Goal: Information Seeking & Learning: Compare options

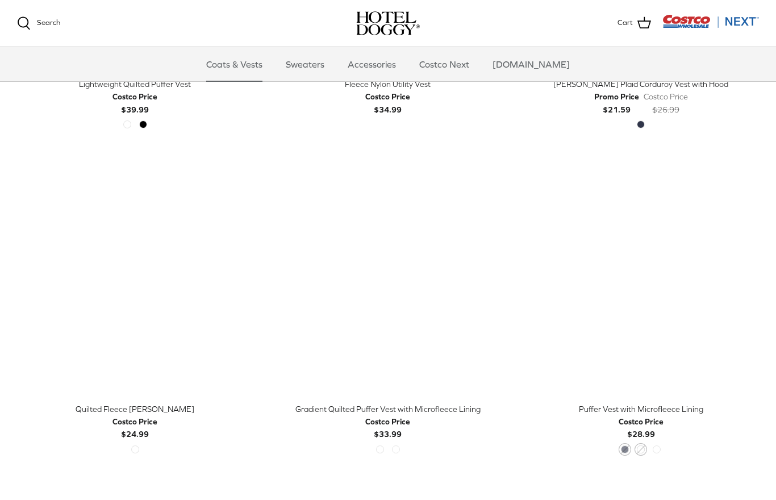
scroll to position [1528, 0]
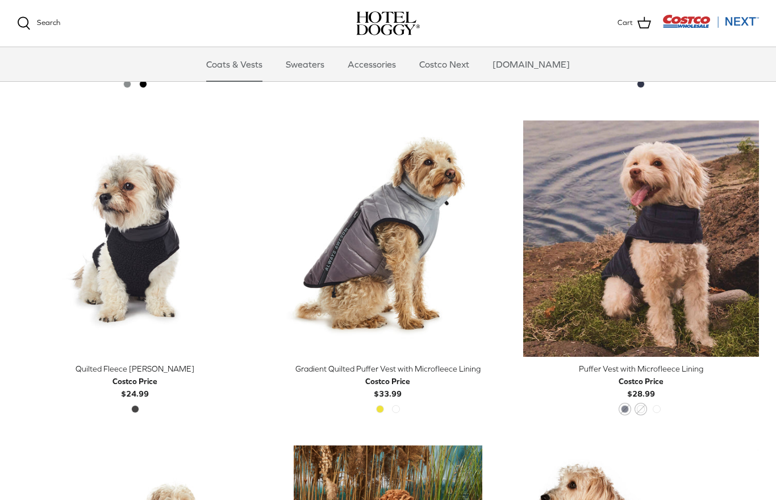
click at [377, 405] on span "Golden Kiwi" at bounding box center [380, 409] width 8 height 8
click at [381, 407] on span "Golden Kiwi" at bounding box center [380, 409] width 8 height 8
click at [400, 411] on div "Golden Kiwi High Rise" at bounding box center [388, 412] width 32 height 15
click at [404, 407] on div "Golden Kiwi High Rise" at bounding box center [388, 411] width 244 height 12
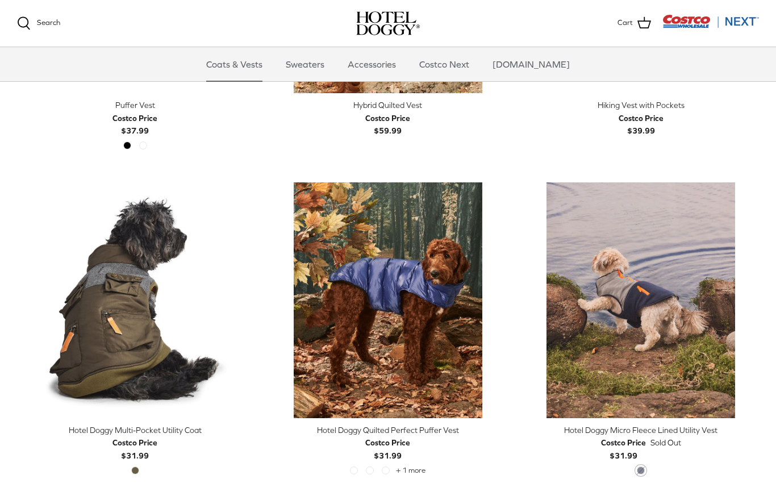
scroll to position [2140, 0]
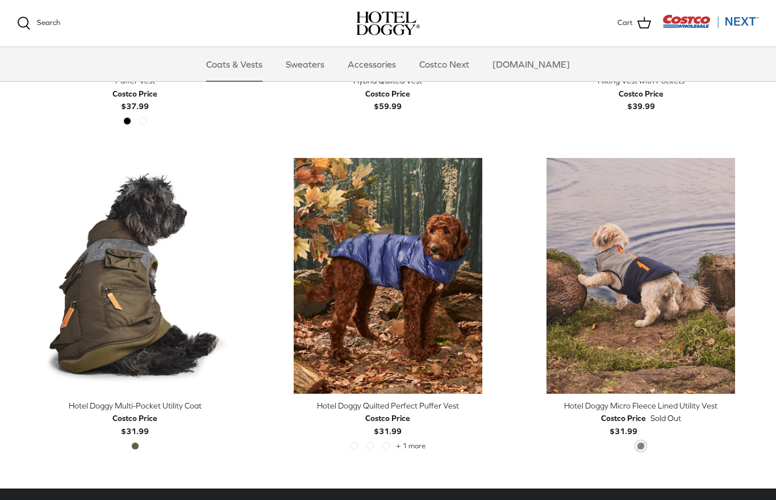
click at [424, 303] on img "Hotel Doggy Quilted Perfect Puffer Vest" at bounding box center [388, 276] width 236 height 236
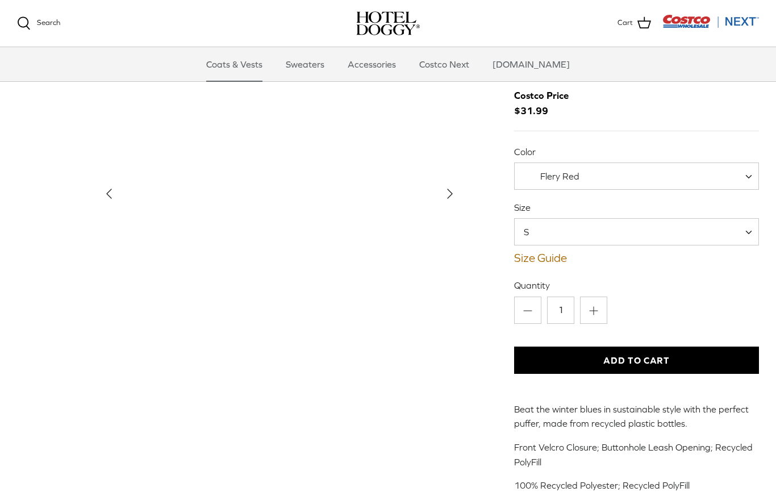
scroll to position [45, 0]
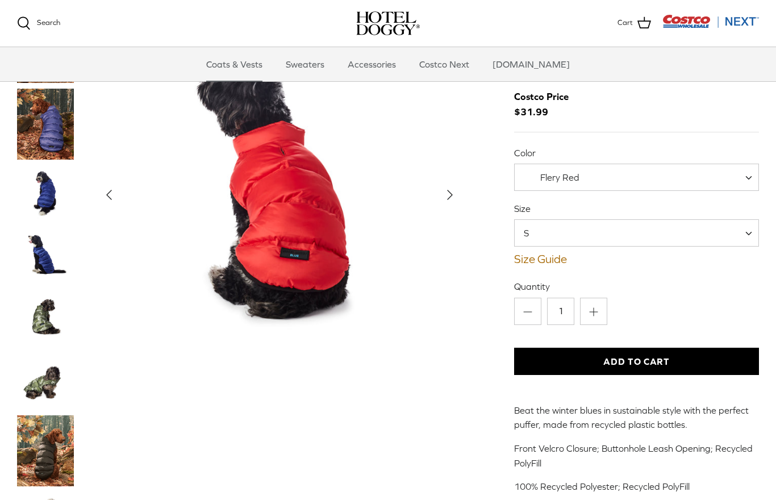
click at [749, 235] on span at bounding box center [752, 232] width 11 height 27
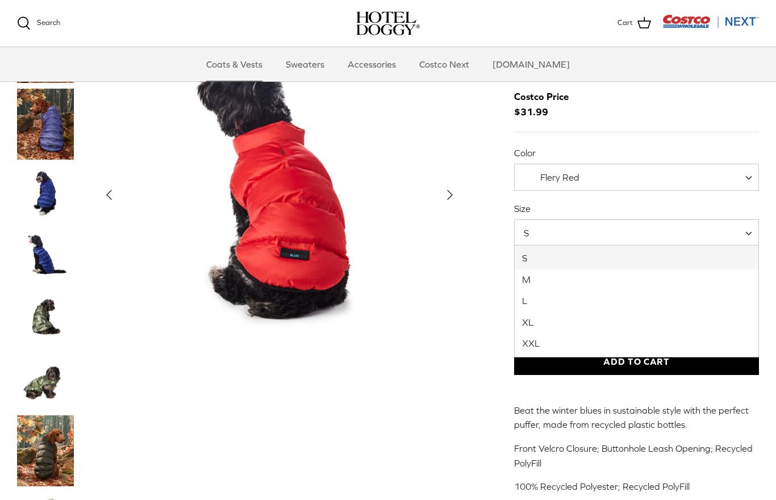
select select "XL"
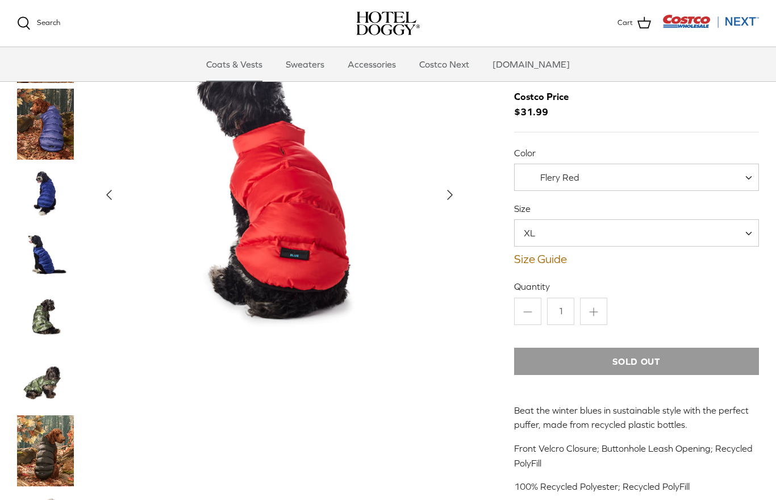
click at [741, 181] on span "Flery Red" at bounding box center [636, 177] width 245 height 27
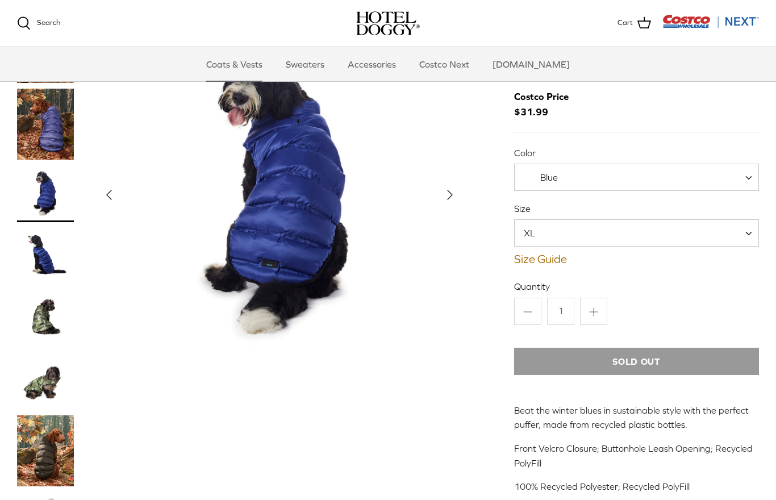
click at [595, 241] on span "XL" at bounding box center [636, 232] width 245 height 27
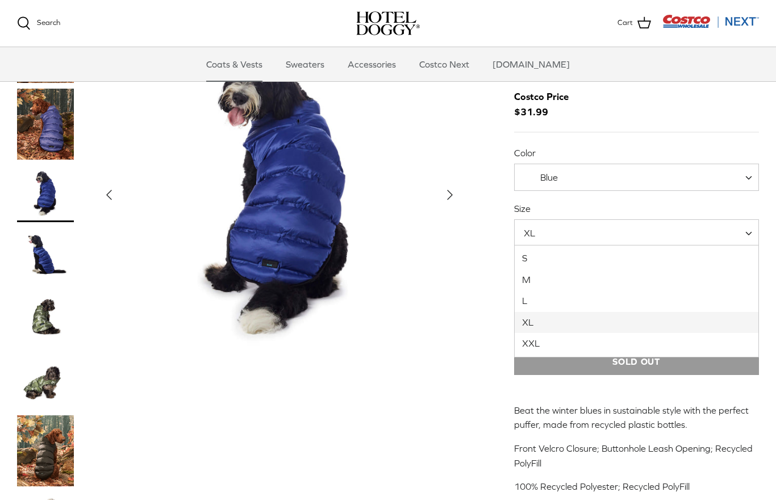
click at [626, 185] on span "Blue" at bounding box center [636, 177] width 245 height 27
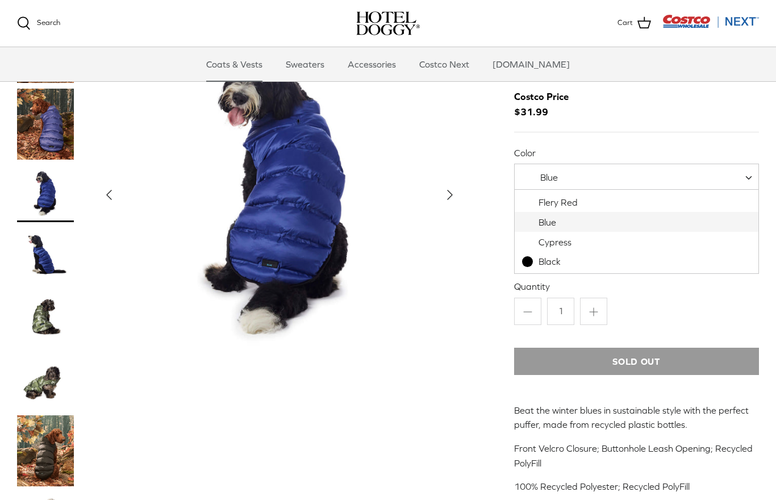
click at [622, 183] on span "Blue" at bounding box center [636, 177] width 245 height 27
click at [631, 180] on span "Blue" at bounding box center [636, 177] width 245 height 27
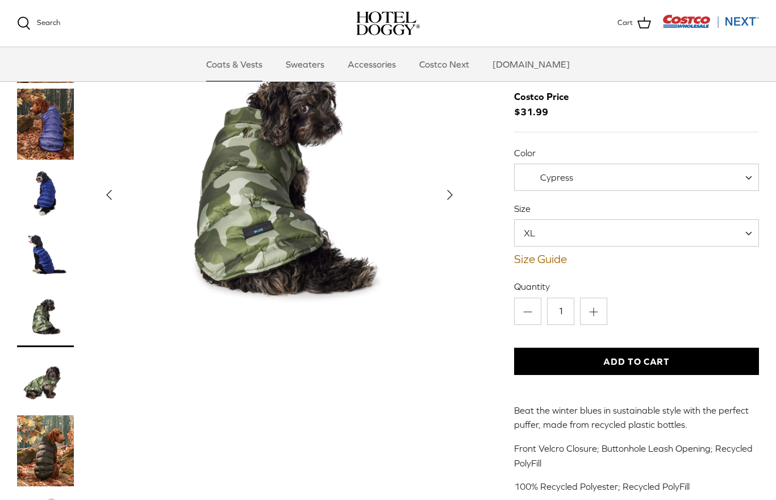
click at [624, 183] on span "Cypress" at bounding box center [636, 177] width 245 height 27
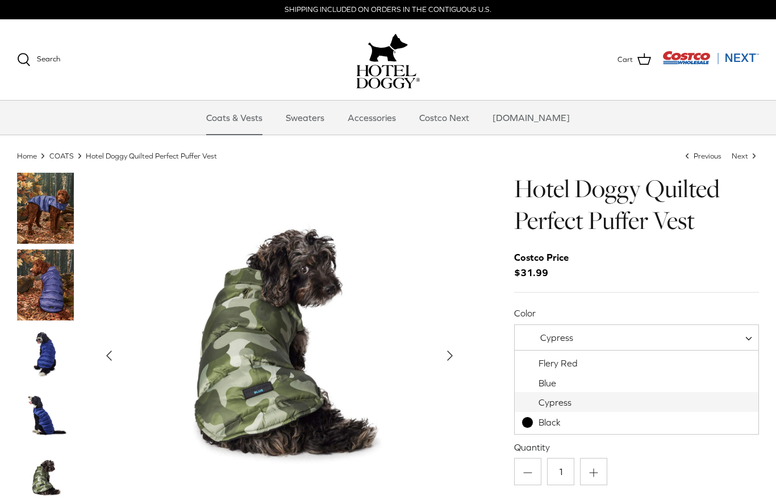
select select "Flery Red"
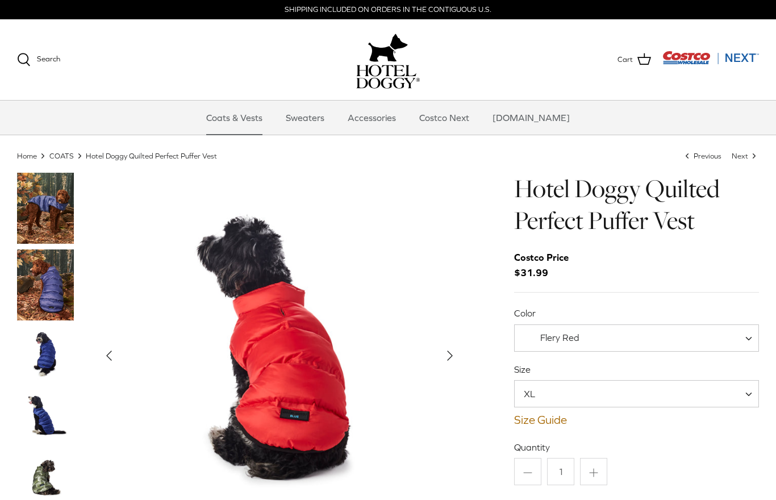
click at [257, 129] on link "Coats & Vests" at bounding box center [234, 118] width 77 height 34
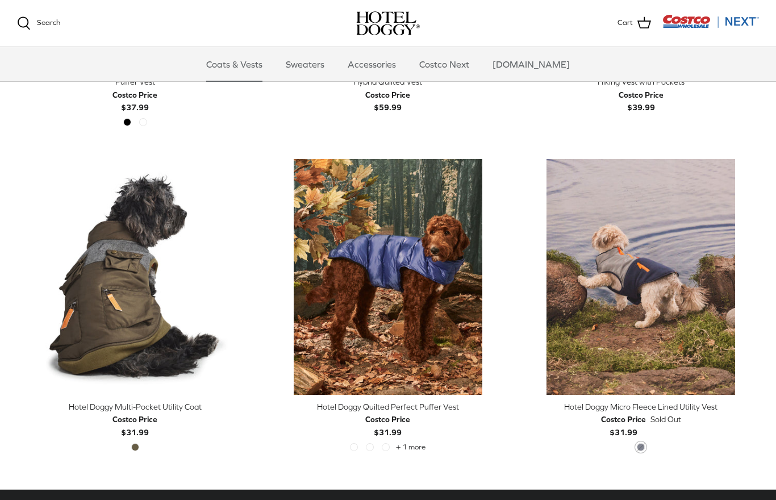
scroll to position [2140, 0]
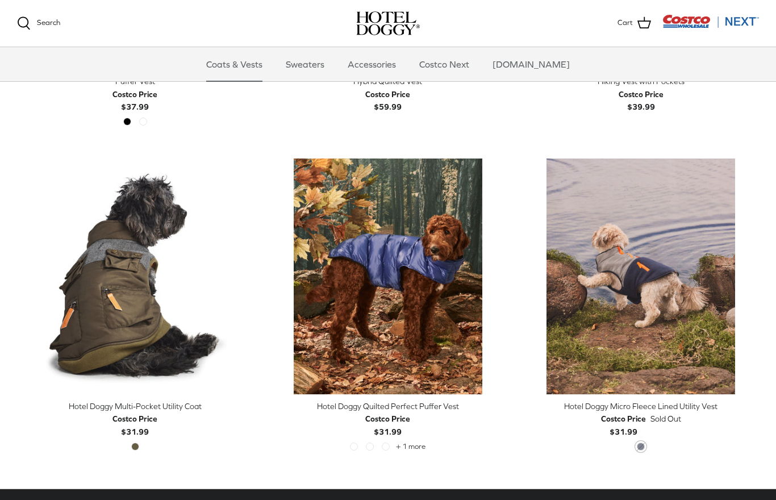
click at [658, 293] on img "Hotel Doggy Micro Fleece Lined Utility Vest" at bounding box center [641, 276] width 236 height 236
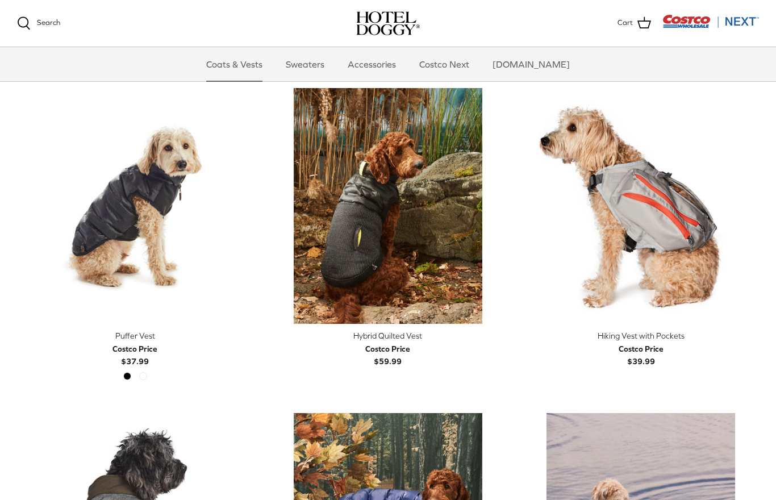
scroll to position [1883, 0]
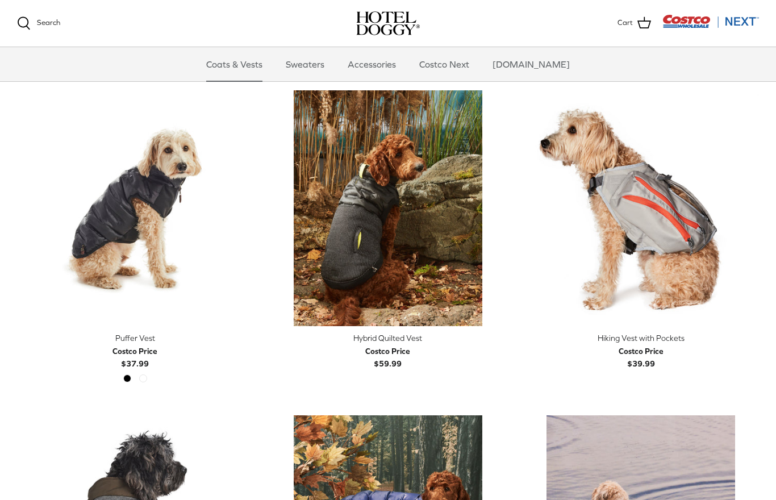
click at [423, 265] on img "Hybrid Quilted Vest" at bounding box center [388, 208] width 236 height 236
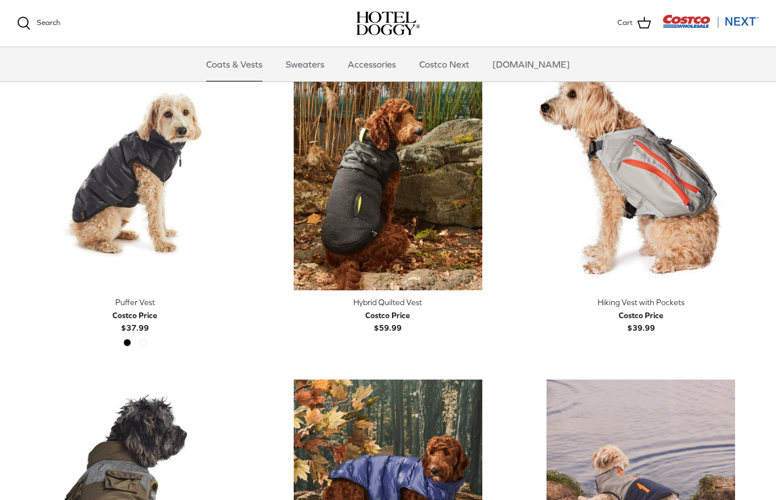
click at [142, 208] on img "Puffer Vest" at bounding box center [135, 173] width 236 height 236
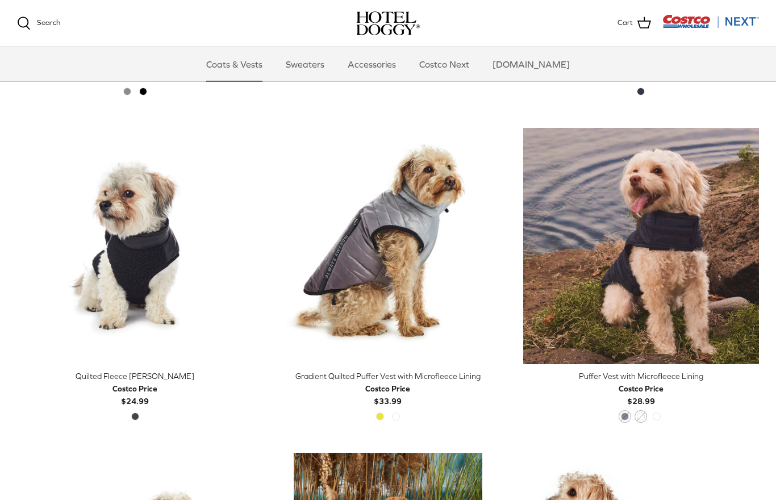
scroll to position [1517, 0]
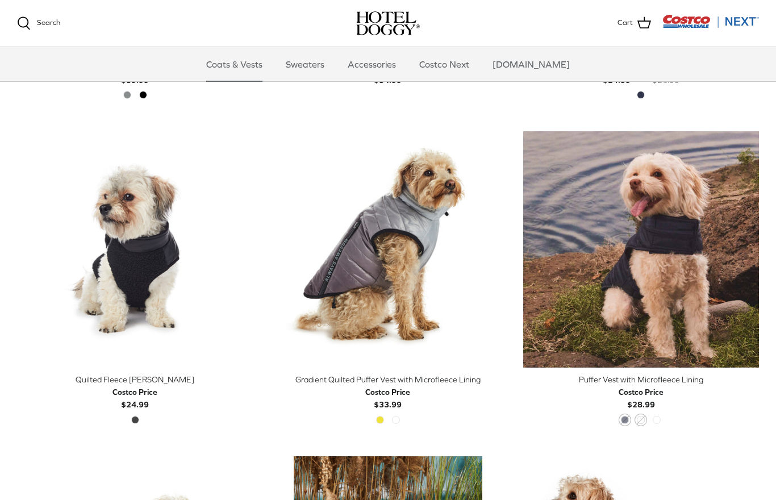
click at [657, 257] on img "Puffer Vest with Microfleece Lining" at bounding box center [641, 249] width 236 height 236
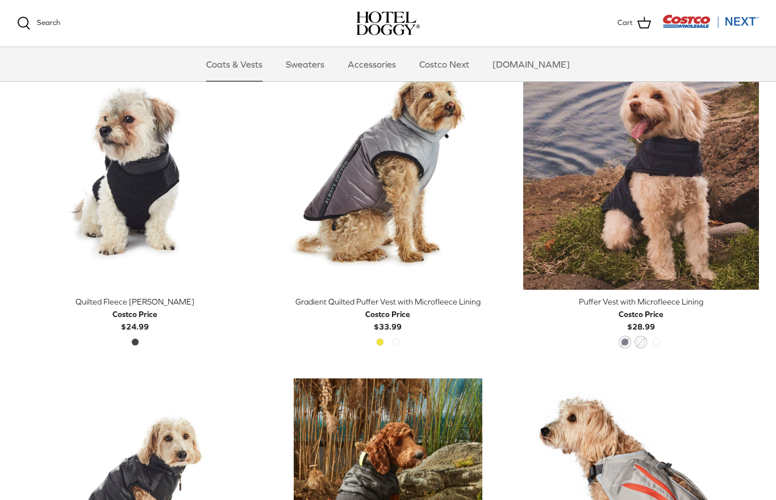
click at [393, 186] on img "Gradient Quilted Puffer Vest with Microfleece Lining" at bounding box center [388, 171] width 236 height 236
click at [151, 189] on img "Quilted Fleece Melton Vest" at bounding box center [135, 171] width 236 height 236
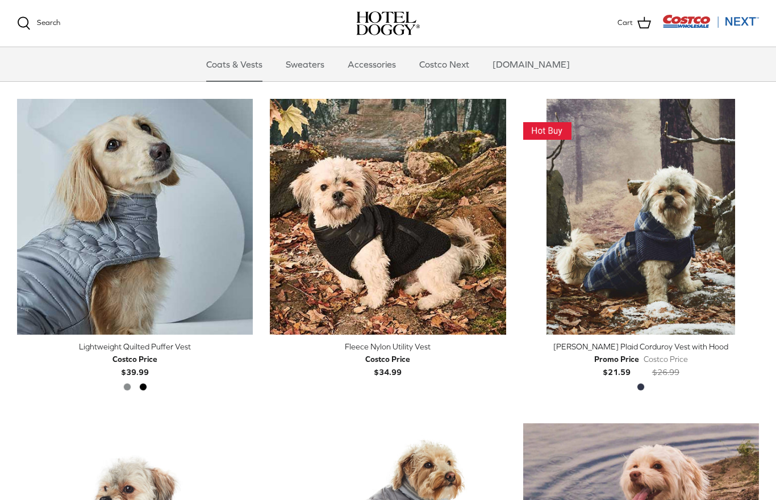
scroll to position [1226, 0]
click at [426, 253] on img "Fleece Nylon Utility Vest" at bounding box center [388, 216] width 236 height 236
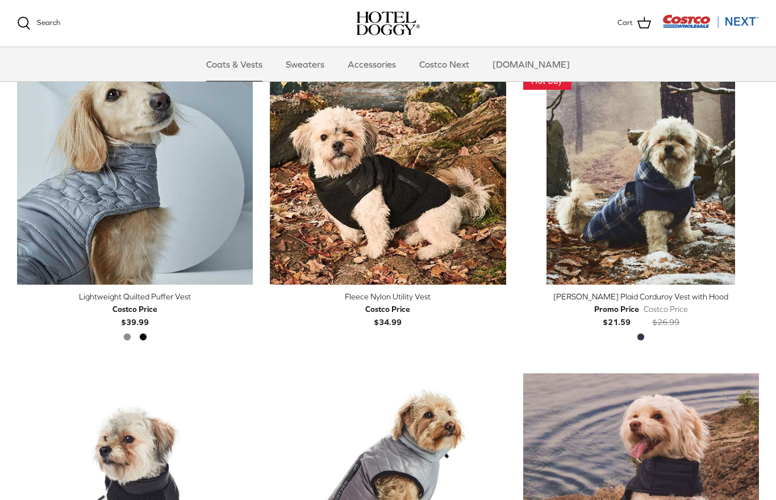
scroll to position [1272, 0]
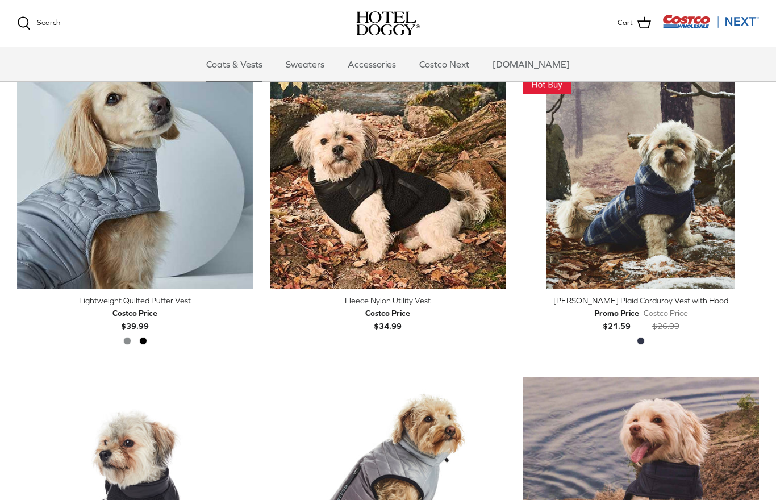
click at [147, 224] on img "Lightweight Quilted Puffer Vest" at bounding box center [135, 171] width 236 height 236
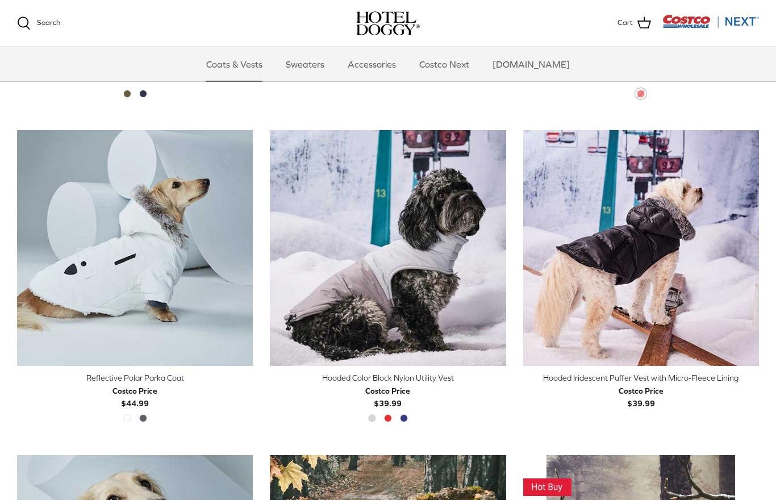
scroll to position [869, 0]
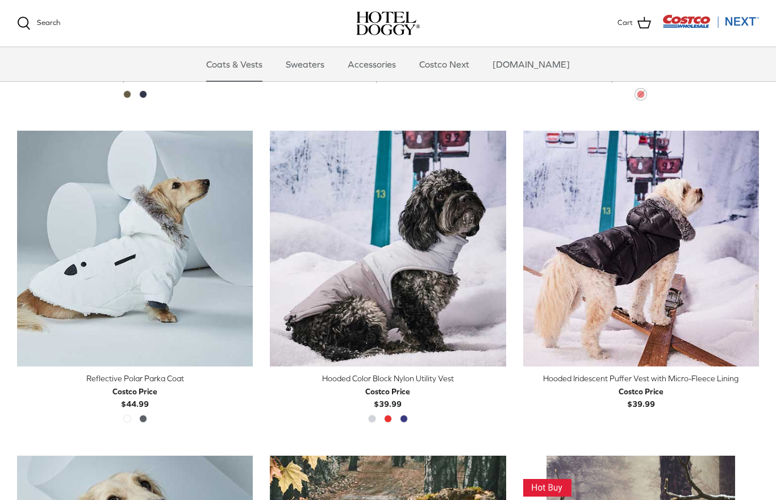
click at [396, 286] on img "Hooded Color Block Nylon Utility Vest" at bounding box center [388, 249] width 236 height 236
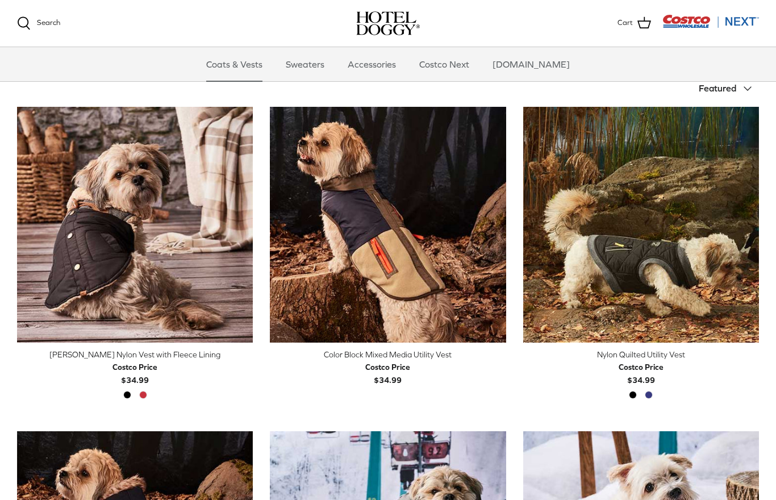
scroll to position [225, 0]
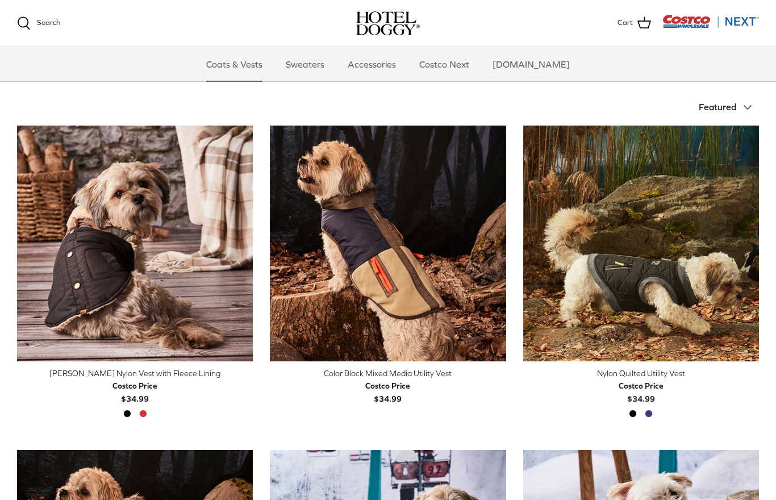
click at [410, 270] on img "Color Block Mixed Media Utility Vest" at bounding box center [388, 244] width 236 height 236
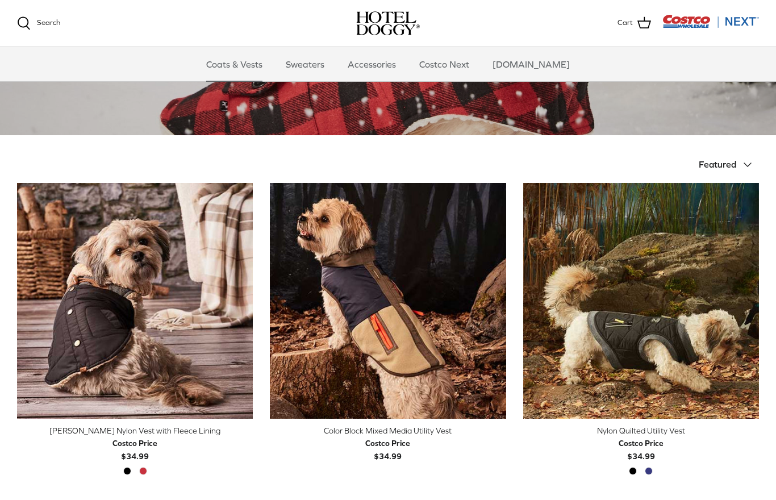
click at [187, 306] on img "Melton Nylon Vest with Fleece Lining" at bounding box center [135, 301] width 236 height 236
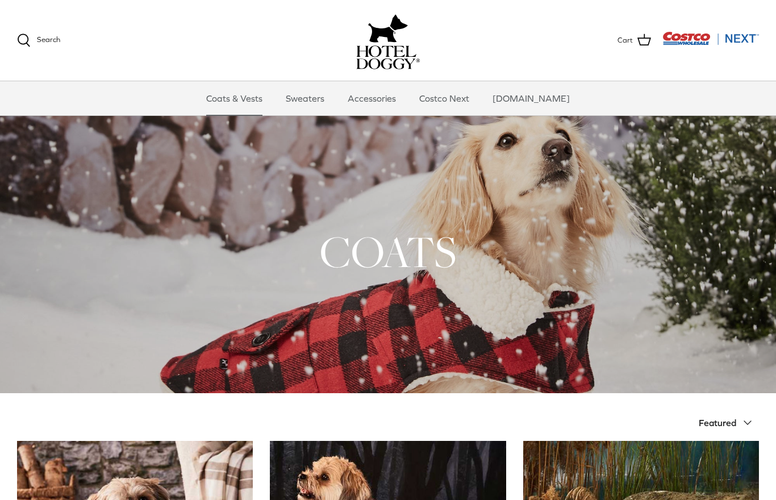
scroll to position [0, 0]
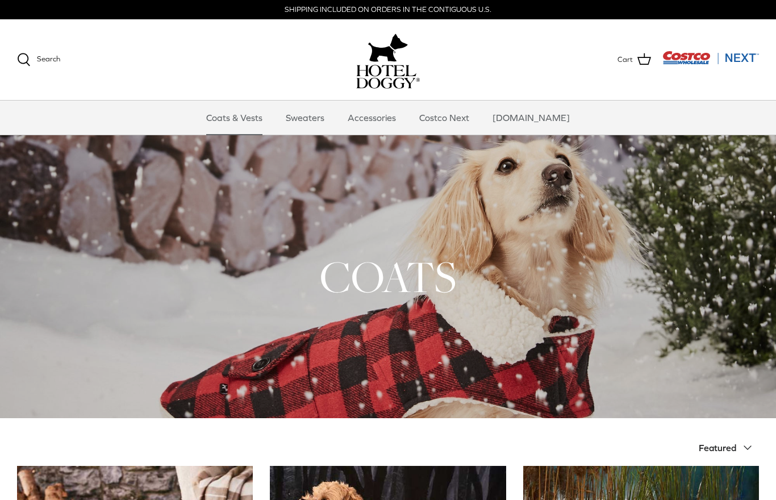
click at [323, 116] on link "Sweaters" at bounding box center [304, 118] width 59 height 34
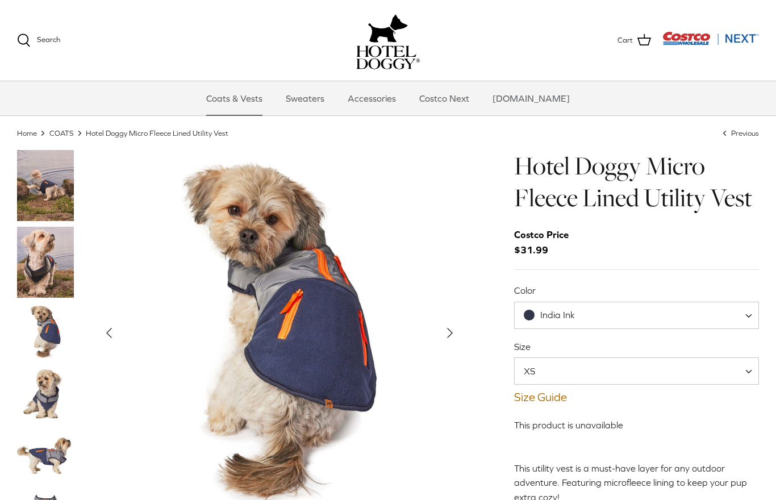
scroll to position [24, 0]
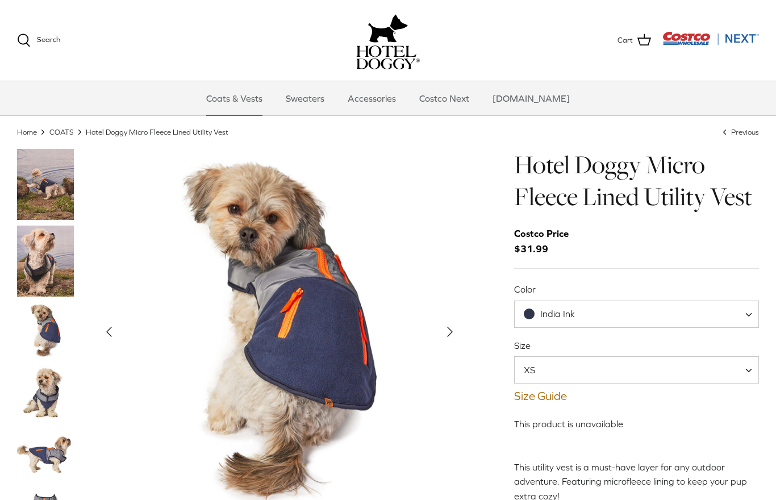
click at [726, 374] on span "XS" at bounding box center [636, 369] width 245 height 27
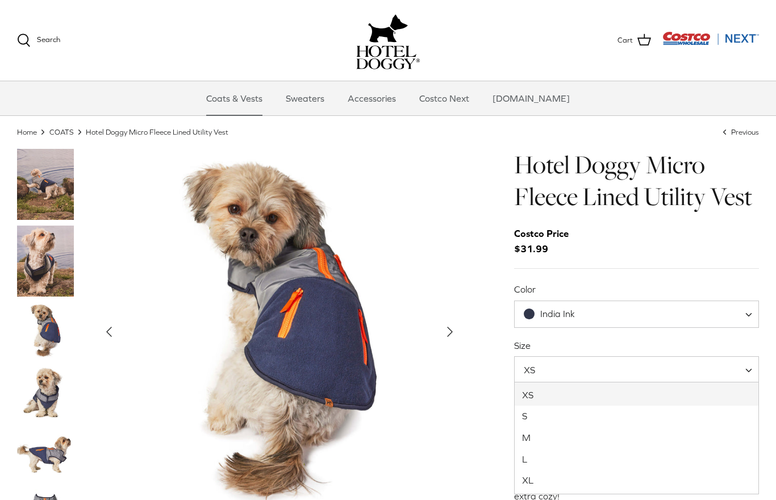
select select "L"
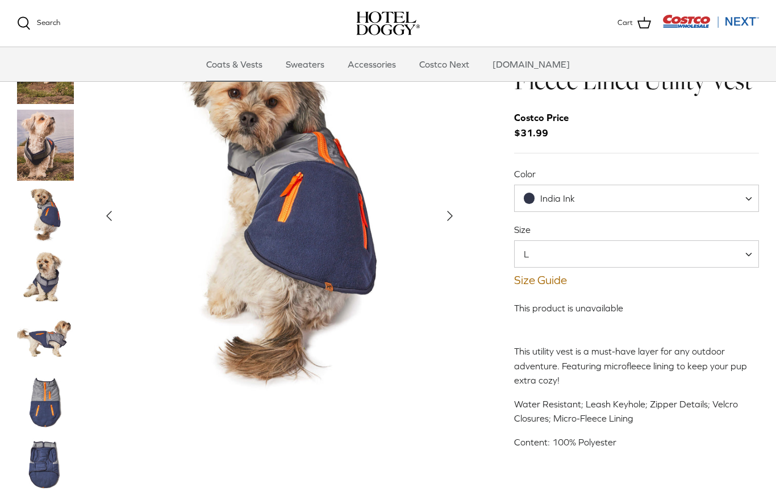
scroll to position [73, 0]
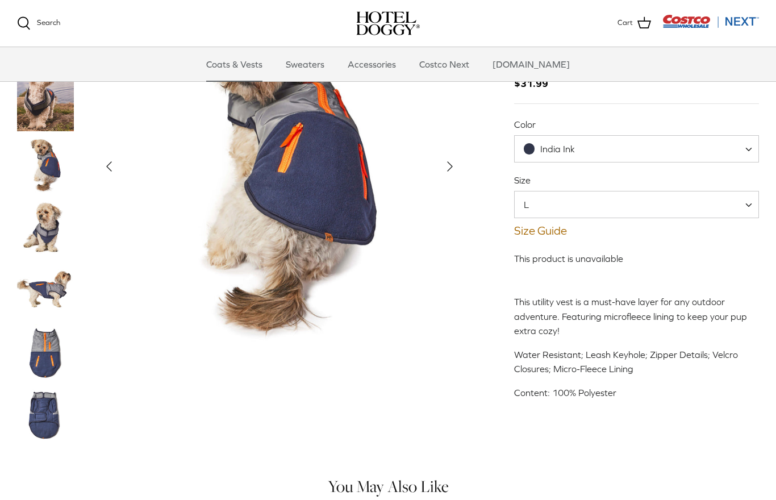
click at [645, 153] on span "India Ink" at bounding box center [636, 148] width 245 height 27
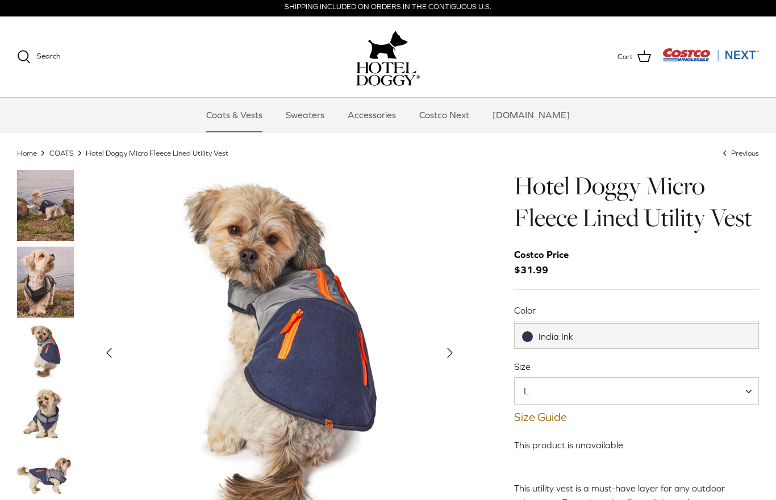
scroll to position [0, 0]
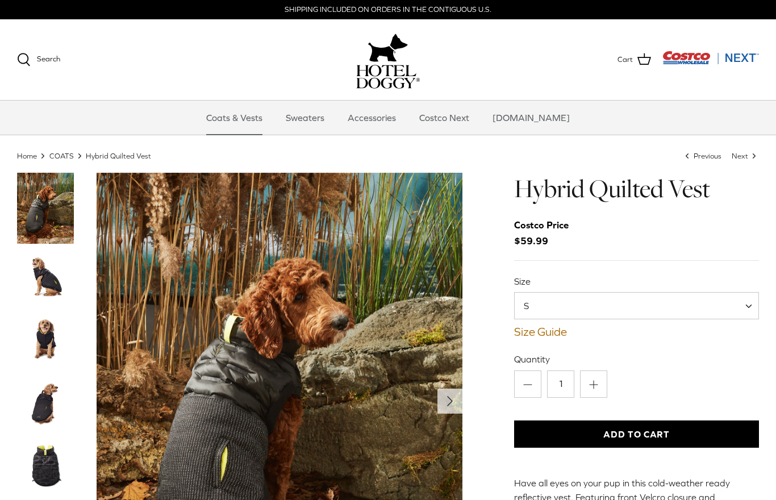
click at [722, 312] on span "S" at bounding box center [636, 305] width 245 height 27
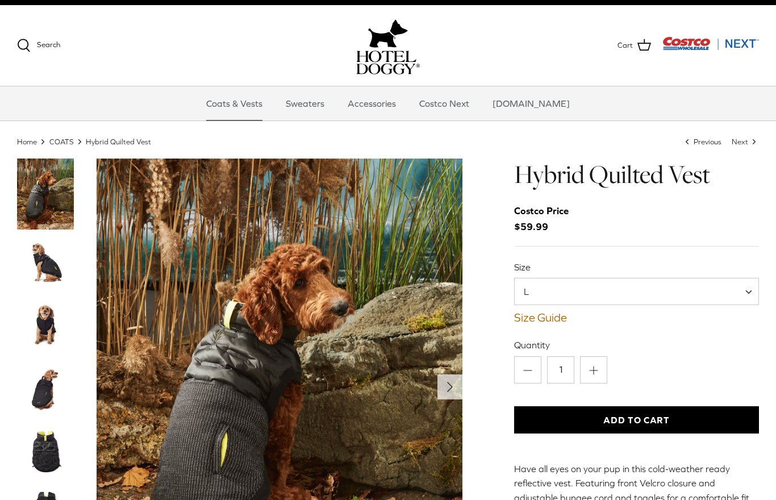
scroll to position [43, 0]
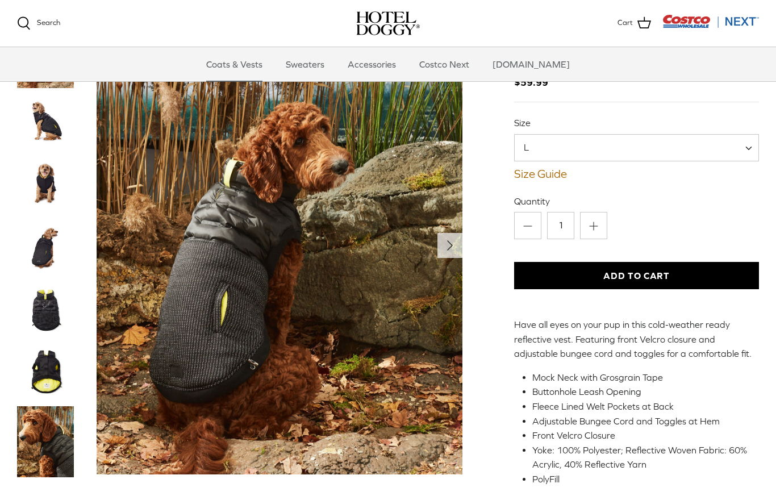
click at [47, 312] on img "Thumbnail Link" at bounding box center [45, 309] width 57 height 57
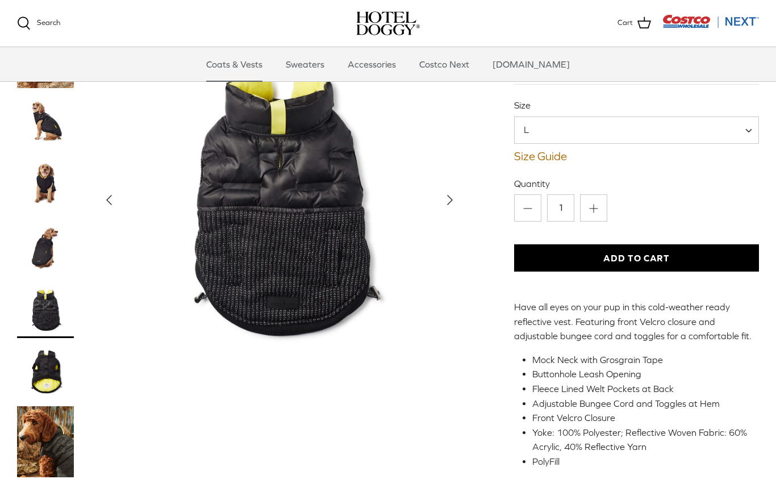
scroll to position [58, 0]
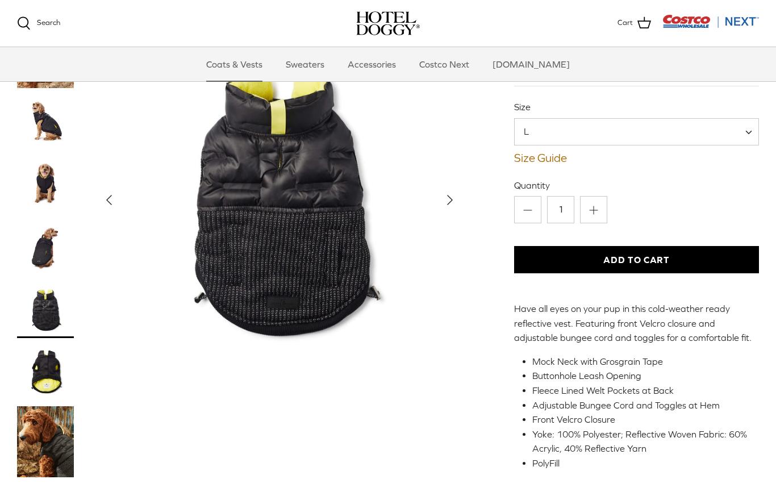
click at [53, 373] on img "Thumbnail Link" at bounding box center [45, 372] width 57 height 57
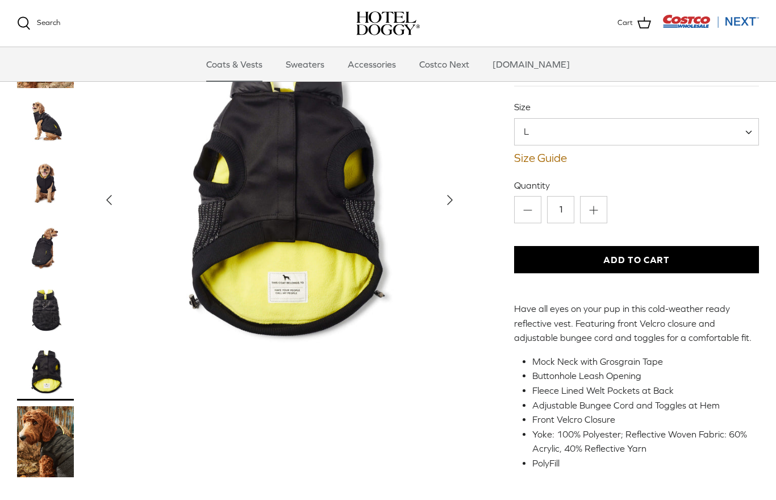
click at [44, 454] on img "Thumbnail Link" at bounding box center [45, 441] width 57 height 71
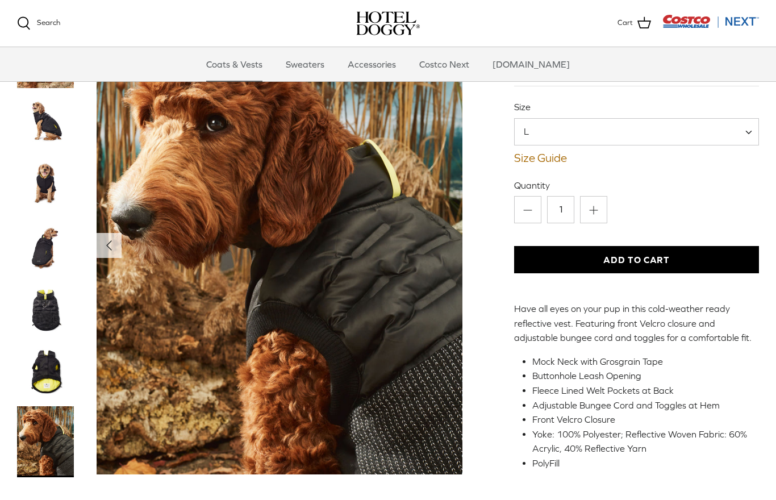
click at [547, 162] on link "Size Guide" at bounding box center [636, 158] width 245 height 14
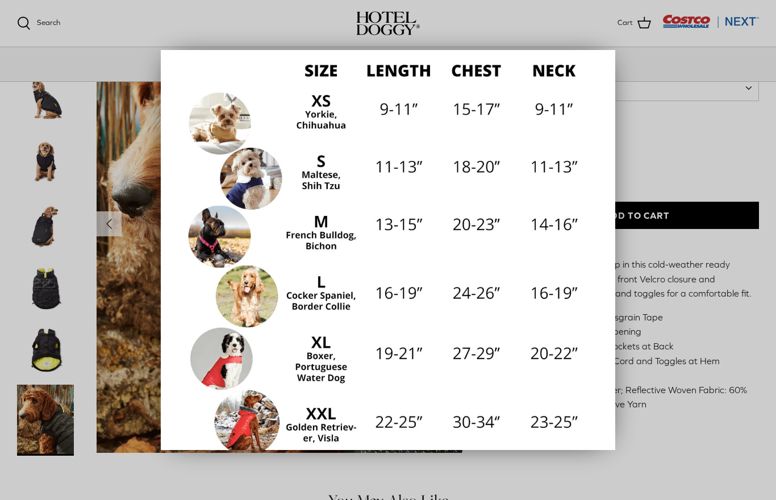
scroll to position [105, 0]
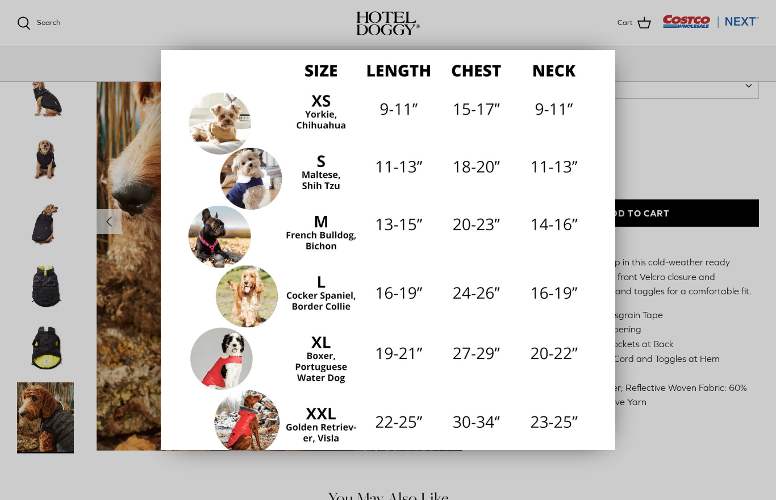
click at [718, 169] on div at bounding box center [388, 250] width 776 height 500
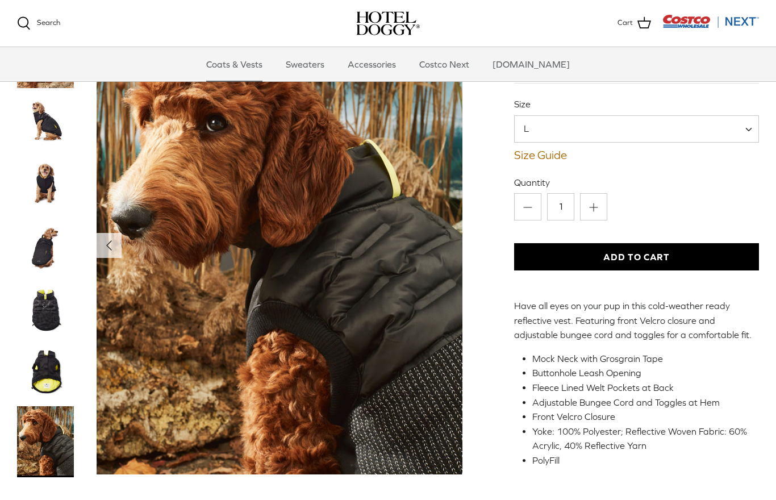
scroll to position [0, 0]
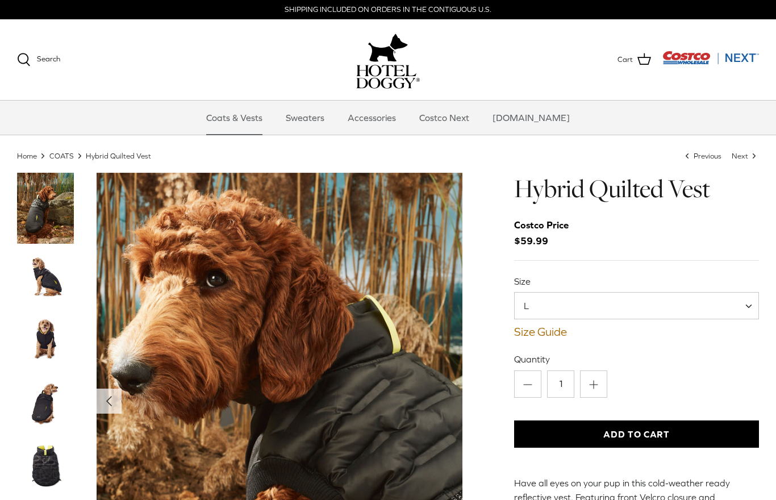
click at [668, 308] on span "L" at bounding box center [636, 305] width 245 height 27
select select "XL"
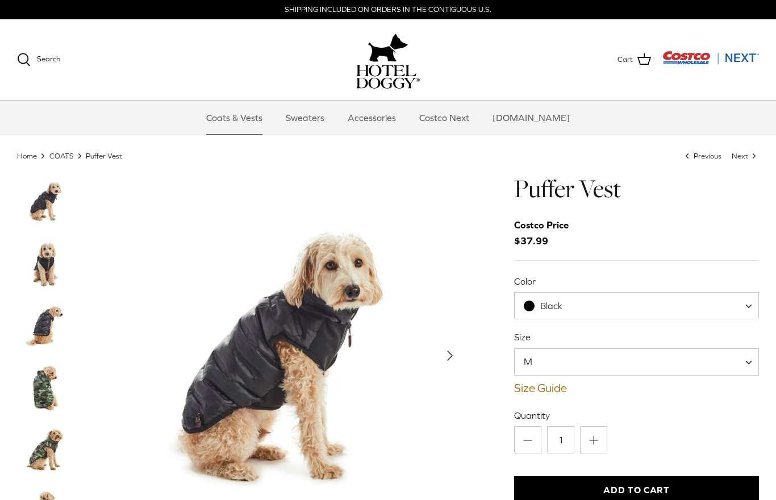
click at [617, 312] on span "Black" at bounding box center [636, 305] width 245 height 27
select select "Cypress"
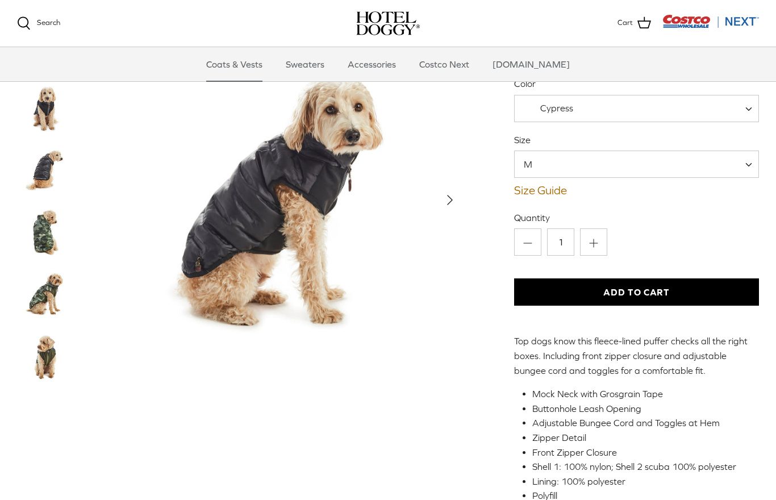
scroll to position [83, 0]
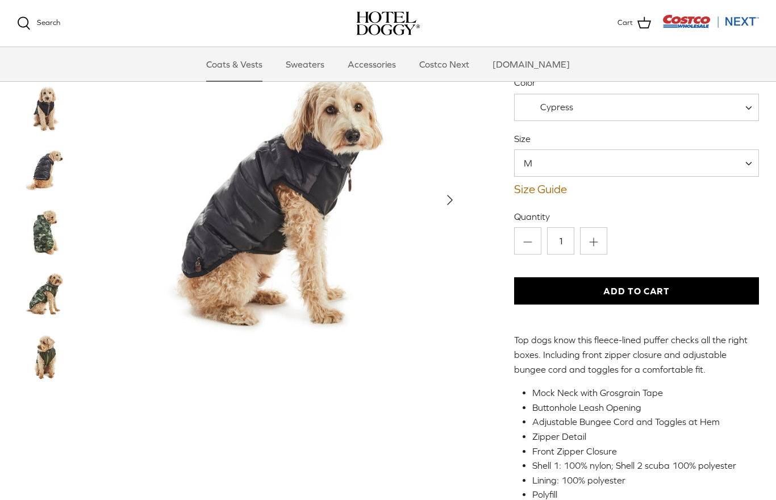
click at [647, 170] on span "M" at bounding box center [636, 162] width 245 height 27
select select "XL"
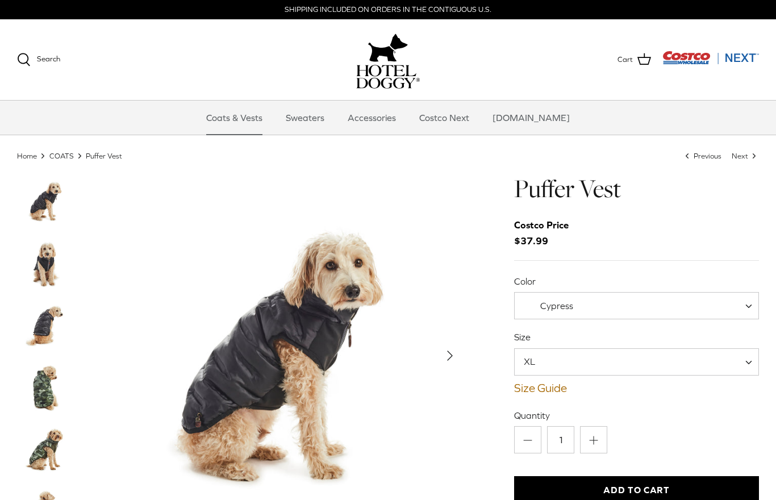
click at [52, 388] on img "Thumbnail Link" at bounding box center [45, 388] width 57 height 57
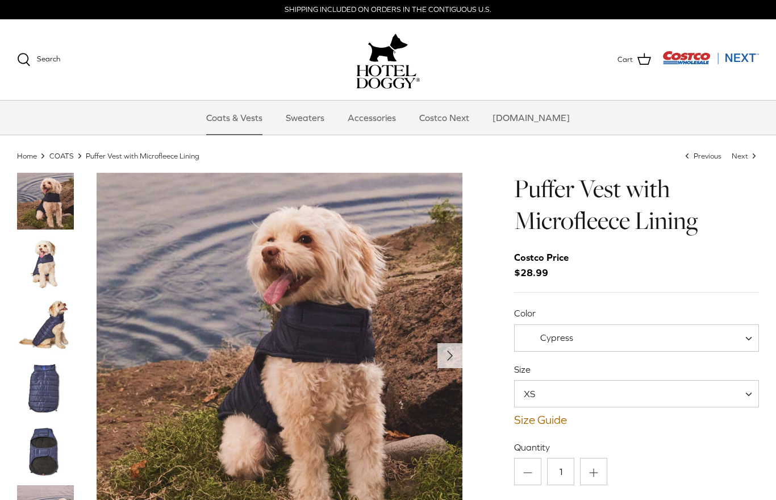
click at [659, 346] on span "Cypress" at bounding box center [636, 337] width 245 height 27
select select "Orange Rust"
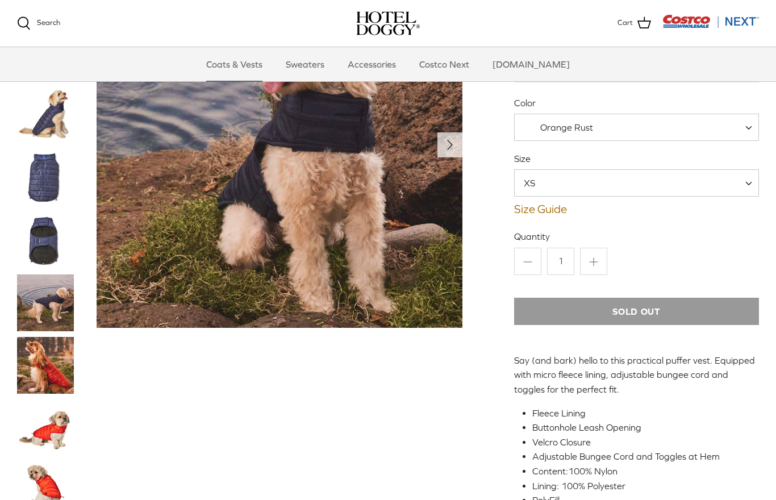
scroll to position [108, 0]
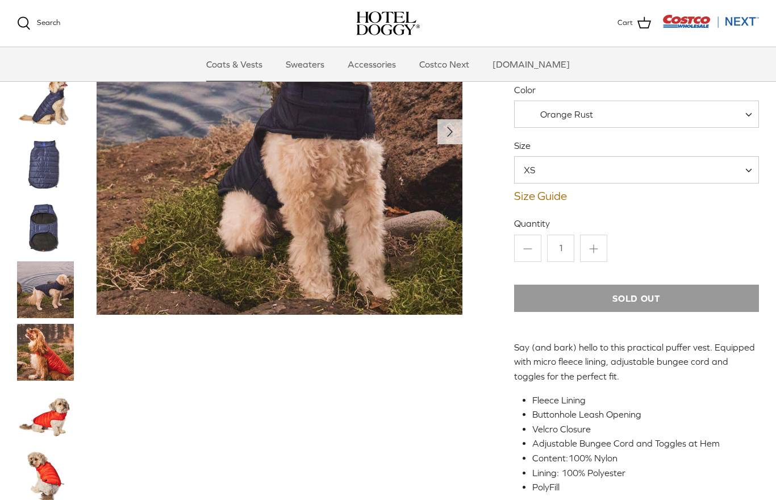
click at [647, 169] on span "XS" at bounding box center [636, 169] width 245 height 27
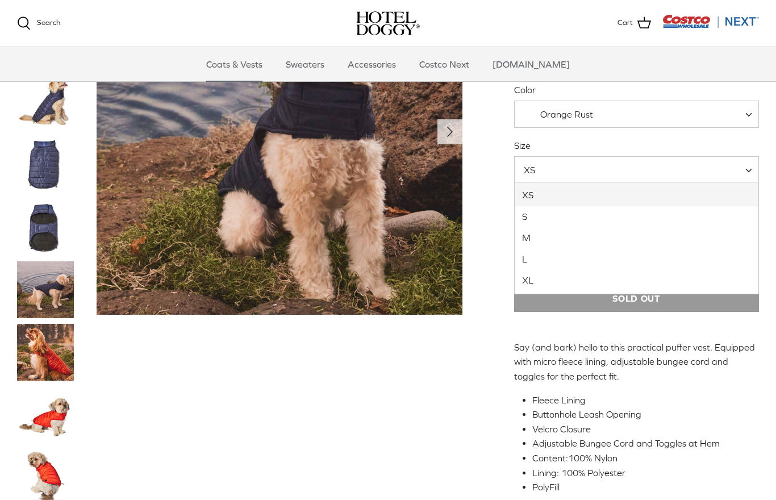
select select "XL"
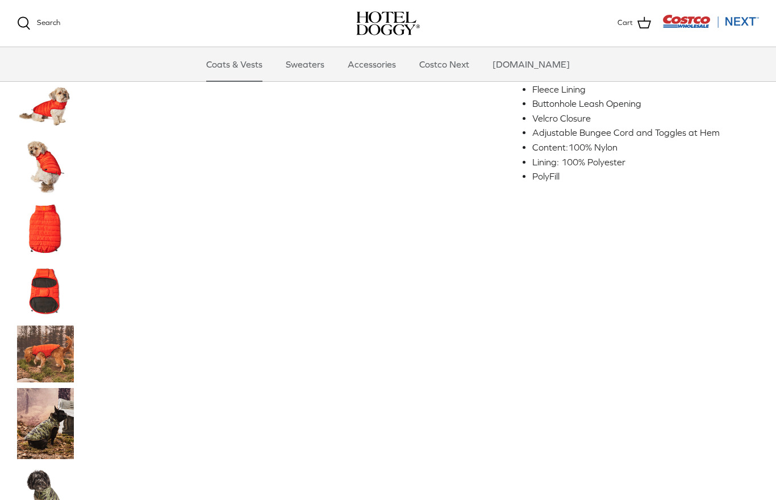
scroll to position [418, 0]
click at [50, 364] on img "Thumbnail Link" at bounding box center [45, 354] width 57 height 57
click at [58, 353] on img "Thumbnail Link" at bounding box center [45, 354] width 57 height 57
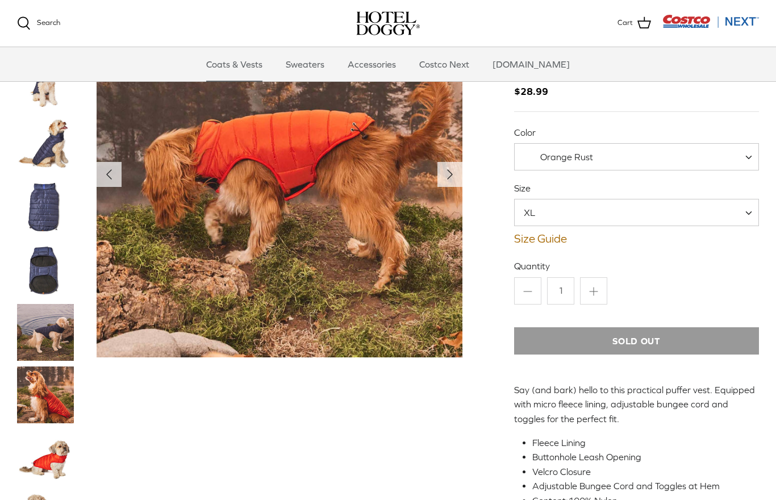
scroll to position [61, 0]
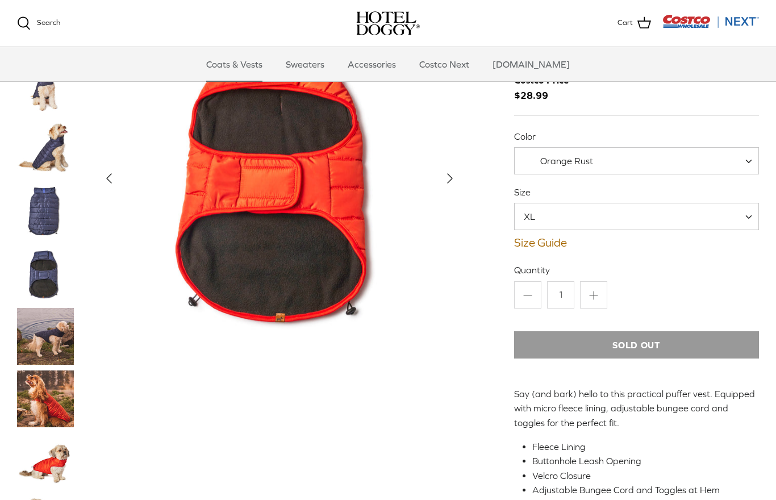
click at [450, 185] on icon "Right" at bounding box center [450, 178] width 18 height 18
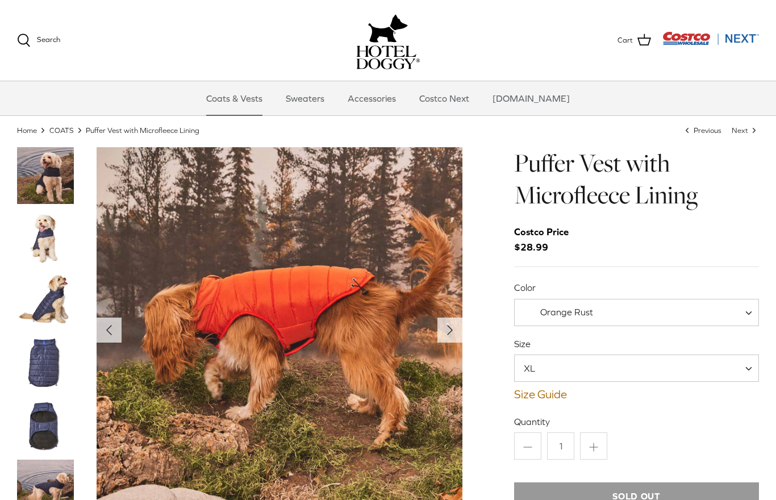
scroll to position [0, 0]
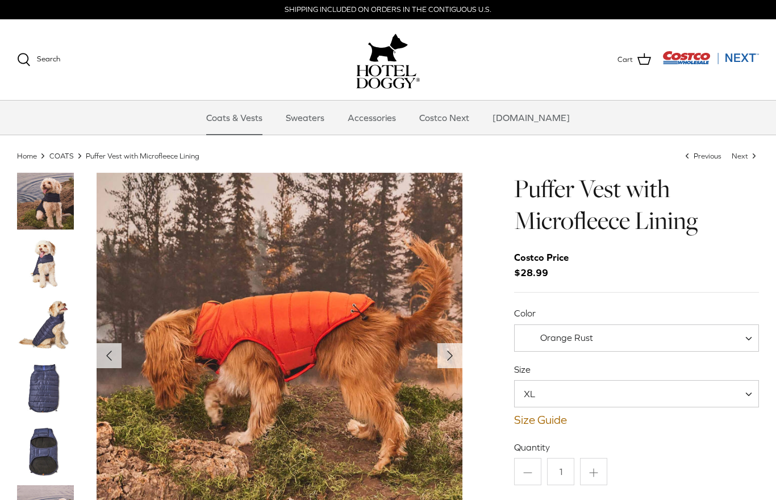
click at [724, 338] on span "Orange Rust" at bounding box center [636, 337] width 245 height 27
click at [744, 269] on div "Costco Price $28.99" at bounding box center [636, 265] width 245 height 31
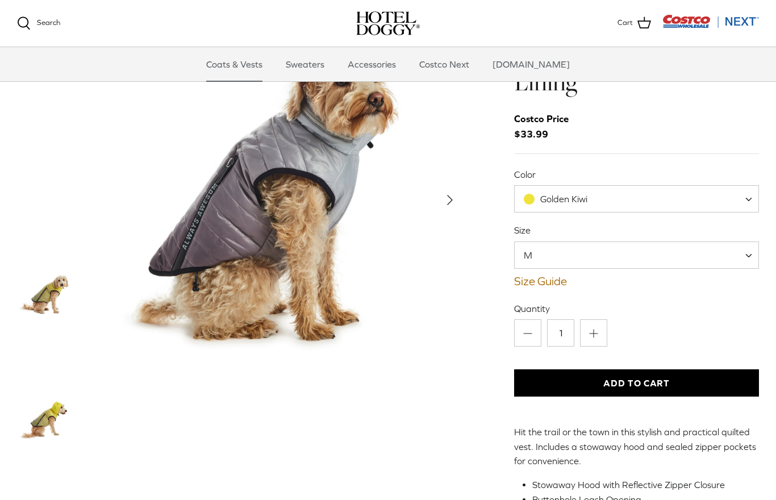
scroll to position [55, 0]
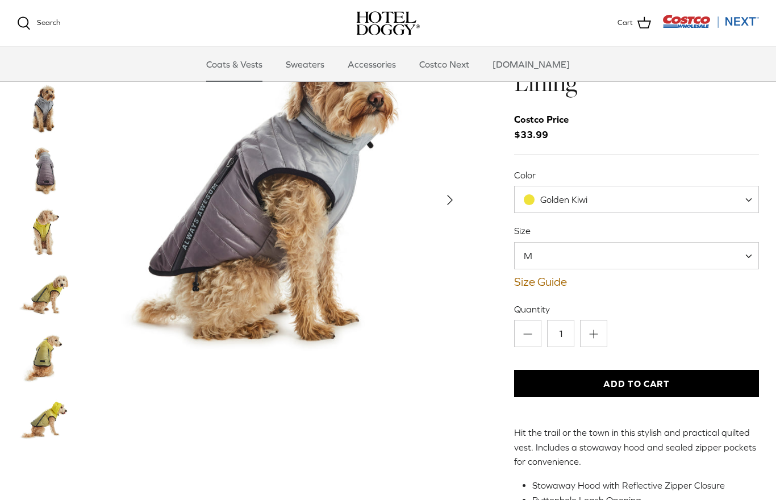
click at [47, 361] on img "Thumbnail Link" at bounding box center [45, 357] width 57 height 57
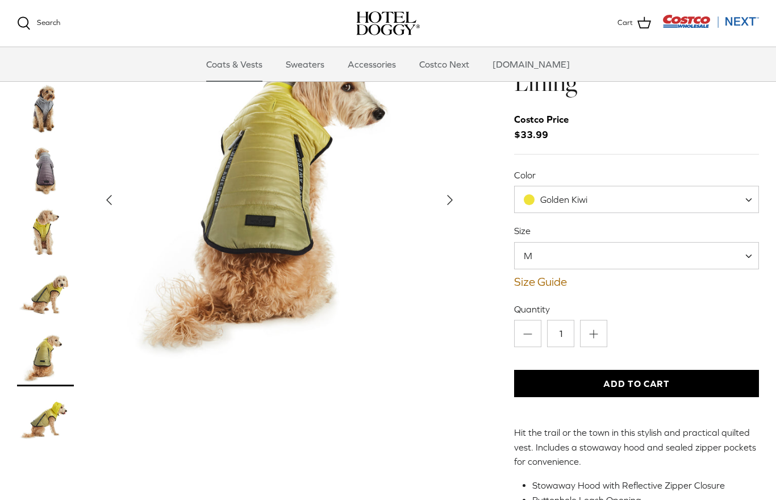
click at [691, 205] on span "Golden Kiwi" at bounding box center [636, 199] width 245 height 27
select select "High Rise"
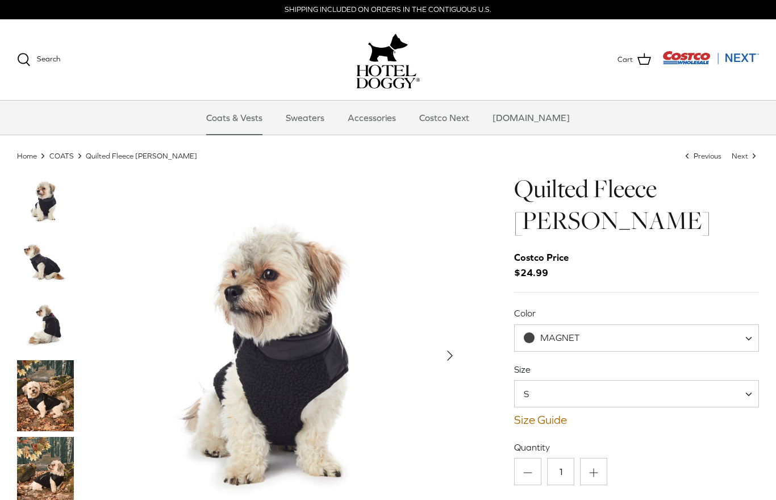
click at [614, 348] on span "MAGNET" at bounding box center [636, 337] width 245 height 27
click at [689, 432] on div "Quilted Fleece [PERSON_NAME] Costco Price $24.99 Color MAGNET MAGNET Size S M L…" at bounding box center [636, 425] width 245 height 505
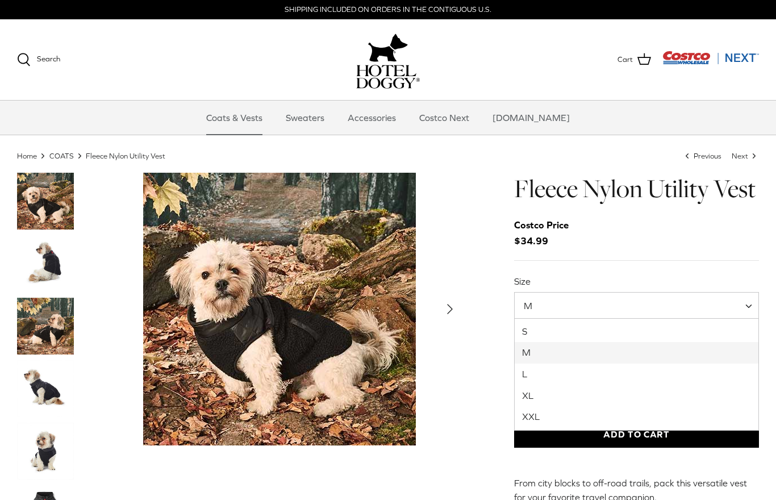
select select "XXL"
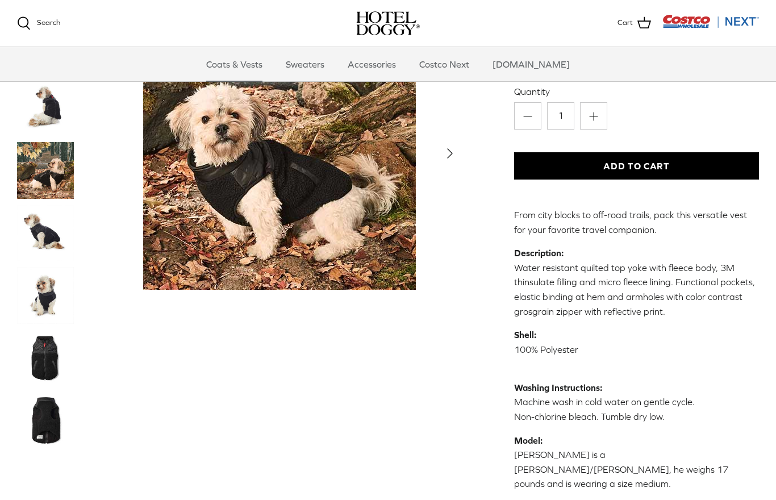
scroll to position [152, 0]
click at [47, 370] on img "Thumbnail Link" at bounding box center [45, 357] width 57 height 57
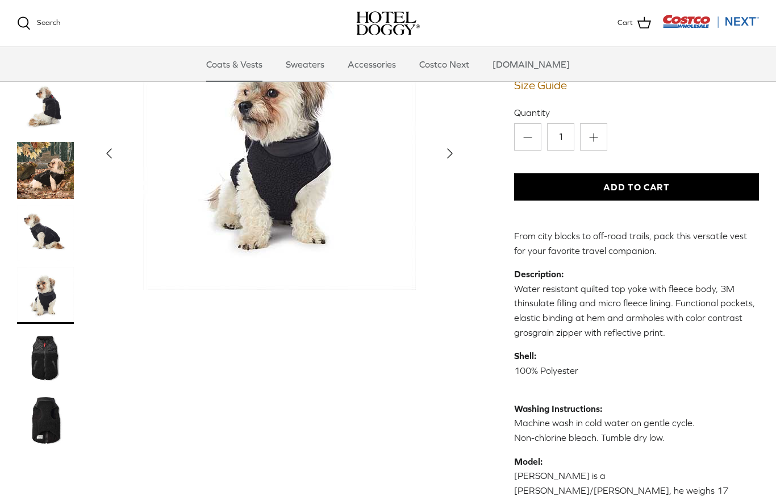
scroll to position [127, 0]
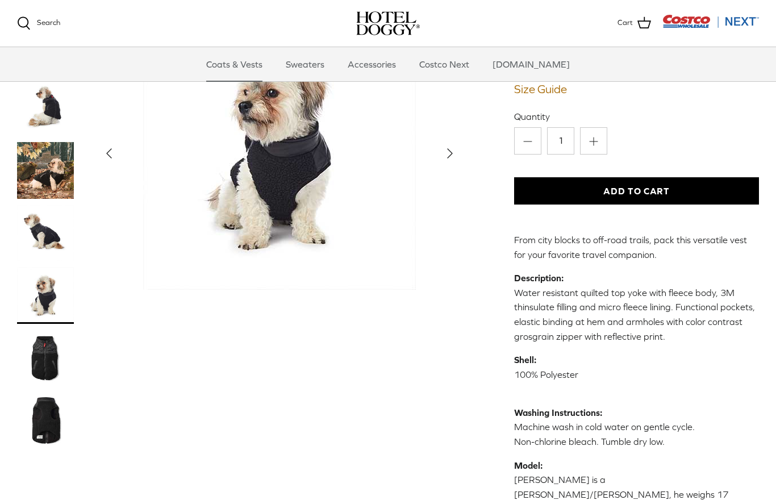
click at [53, 426] on img "Thumbnail Link" at bounding box center [45, 420] width 57 height 57
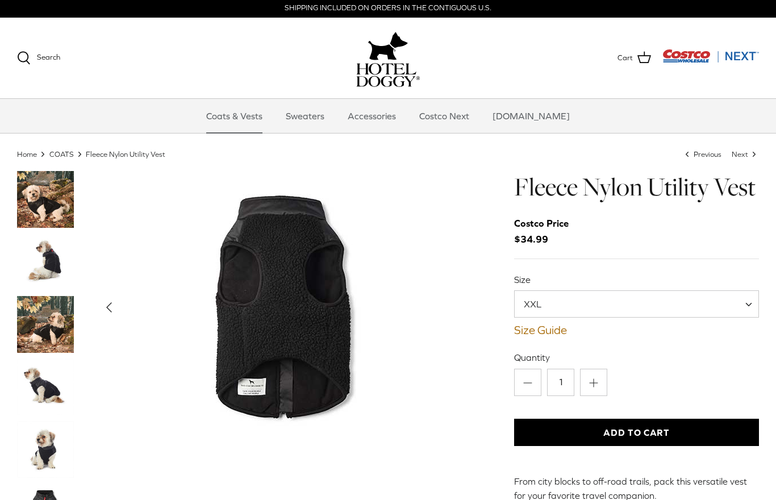
scroll to position [1, 0]
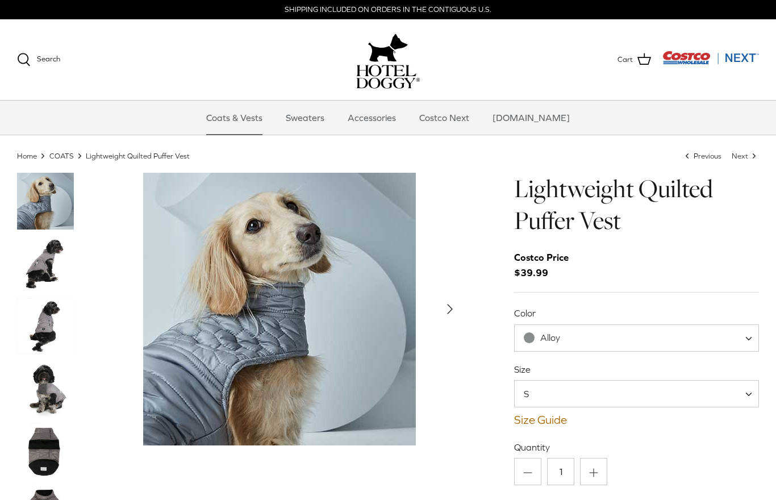
click at [607, 346] on span "Alloy" at bounding box center [636, 337] width 245 height 27
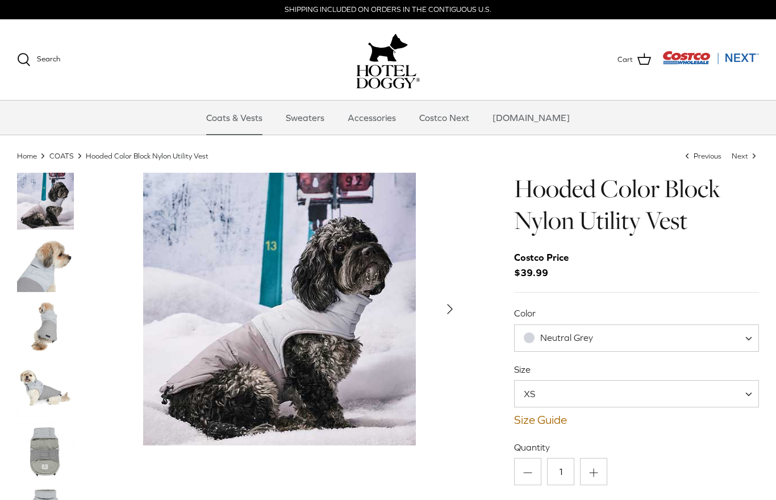
click at [57, 339] on img "Thumbnail Link" at bounding box center [45, 326] width 57 height 57
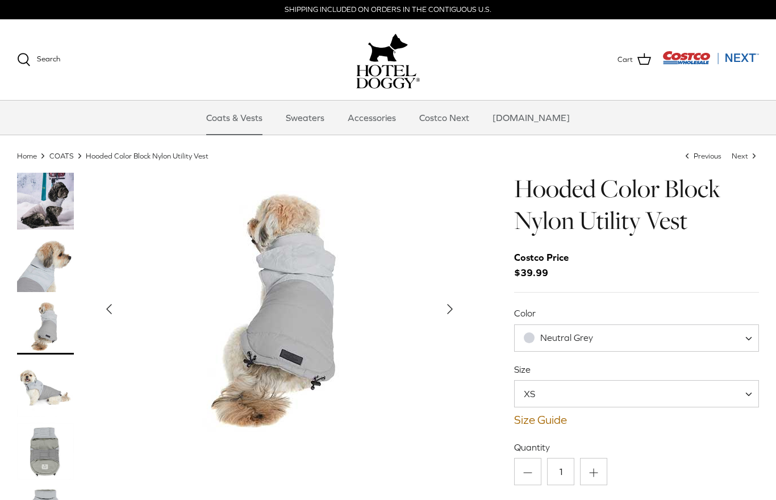
click at [49, 393] on img "Thumbnail Link" at bounding box center [45, 388] width 57 height 57
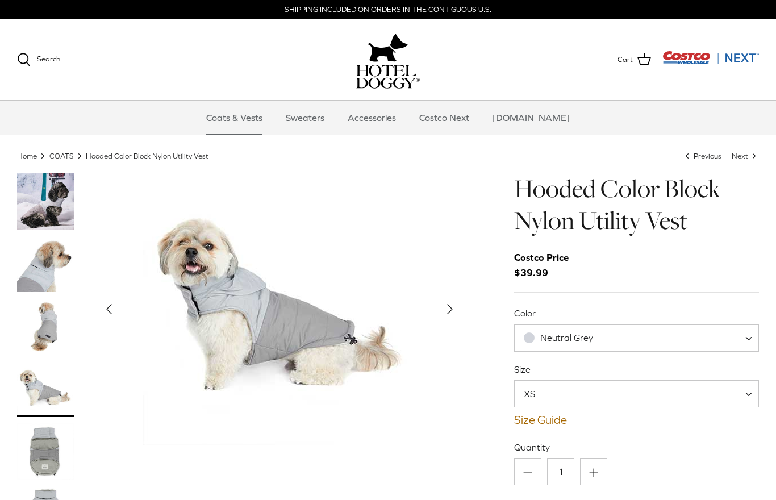
click at [55, 454] on img "Thumbnail Link" at bounding box center [45, 451] width 57 height 57
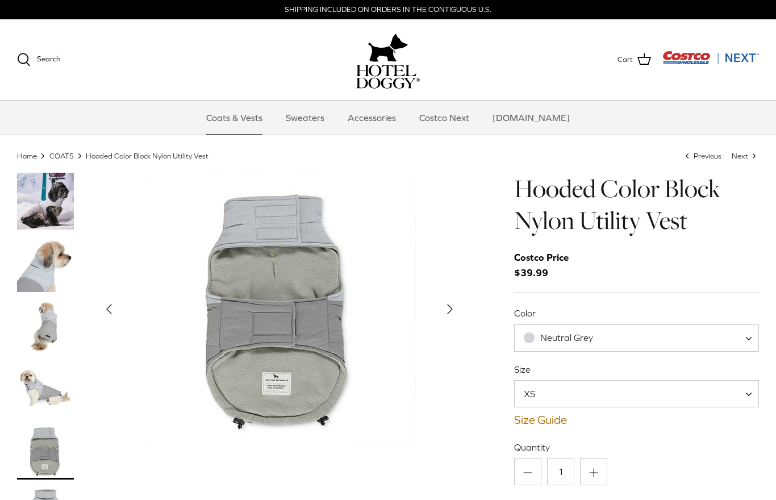
click at [630, 343] on span "Neutral Grey" at bounding box center [636, 337] width 245 height 27
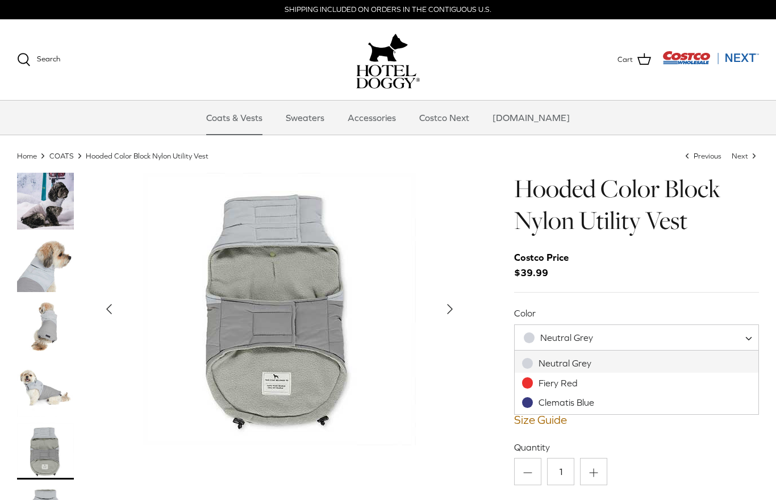
select select "Fiery Red"
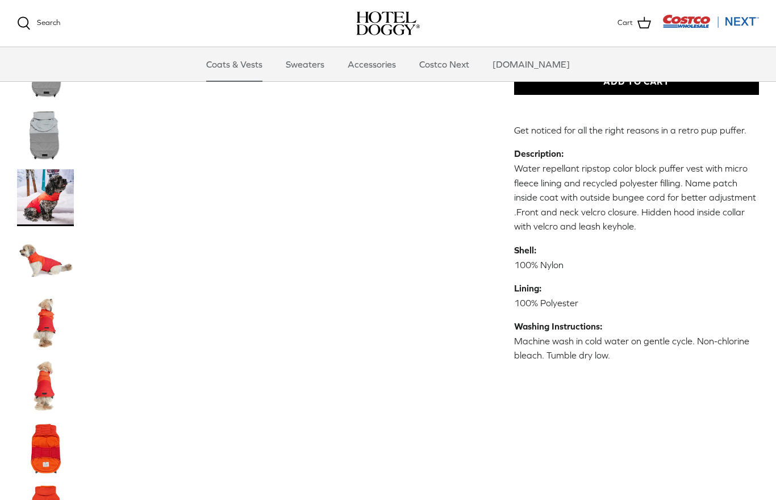
scroll to position [323, 0]
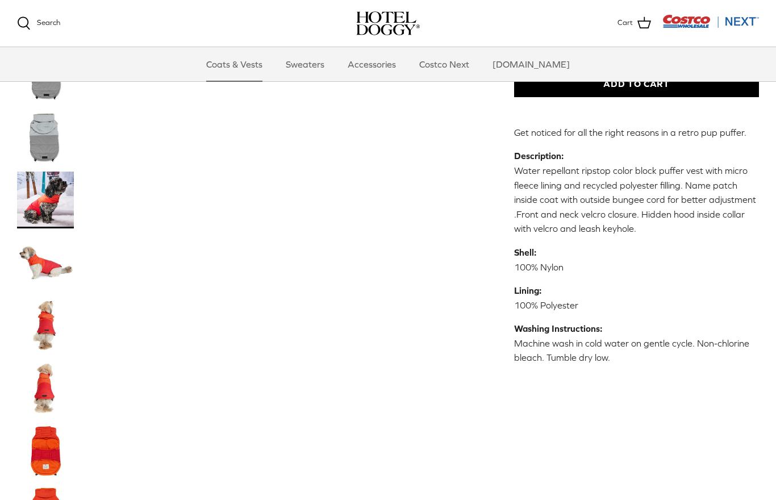
click at [50, 456] on img "Thumbnail Link" at bounding box center [45, 449] width 57 height 57
click at [52, 452] on img "Thumbnail Link" at bounding box center [45, 449] width 57 height 57
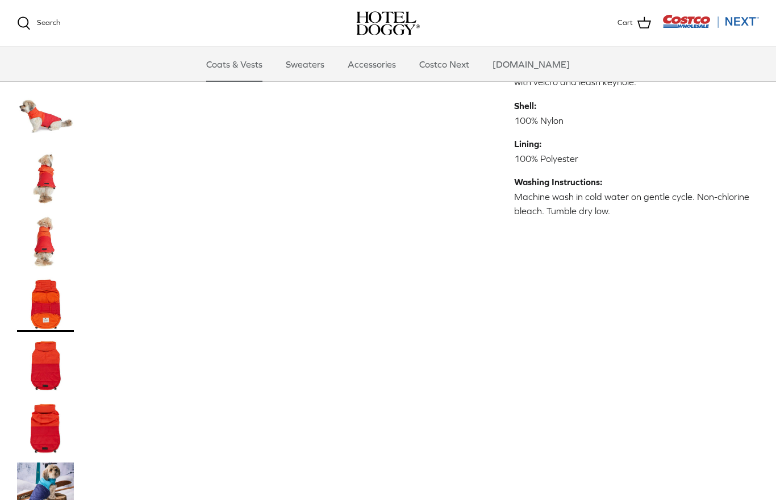
scroll to position [474, 0]
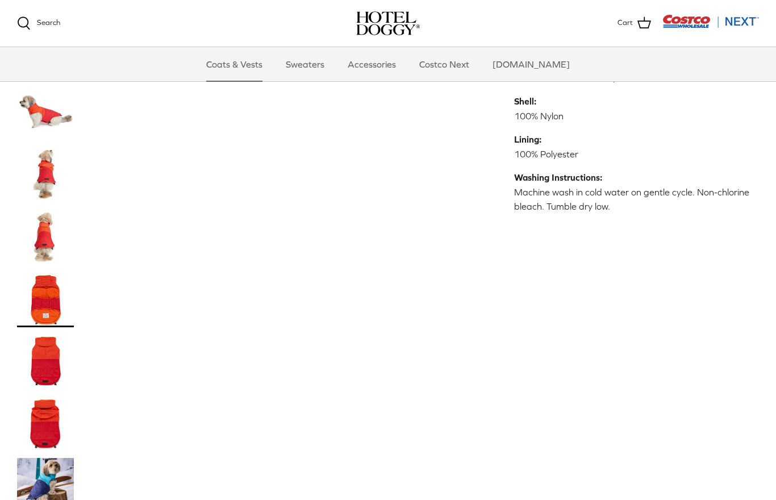
click at [48, 365] on img "Thumbnail Link" at bounding box center [45, 361] width 57 height 57
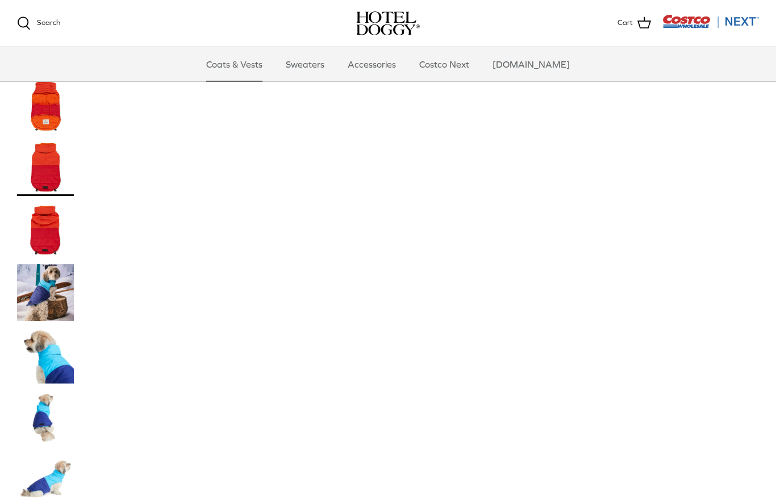
scroll to position [590, 0]
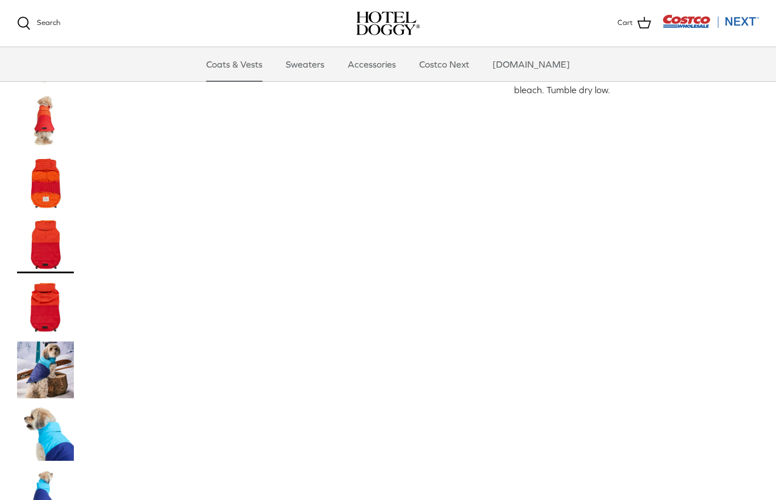
click at [48, 323] on img "Thumbnail Link" at bounding box center [45, 307] width 57 height 57
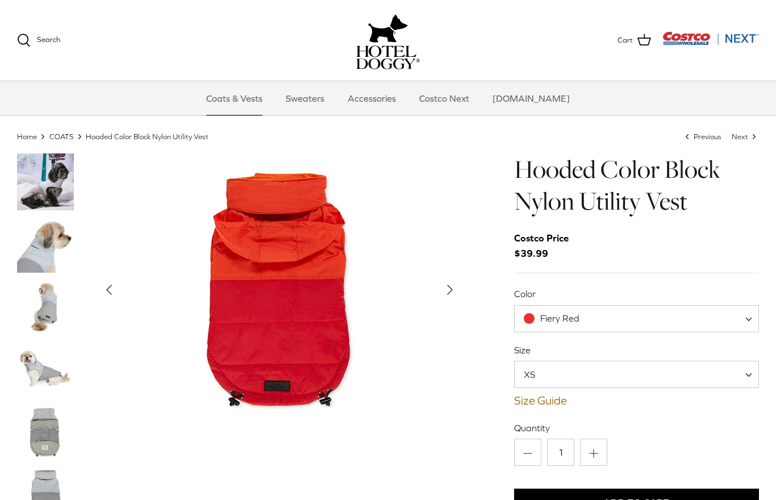
scroll to position [0, 0]
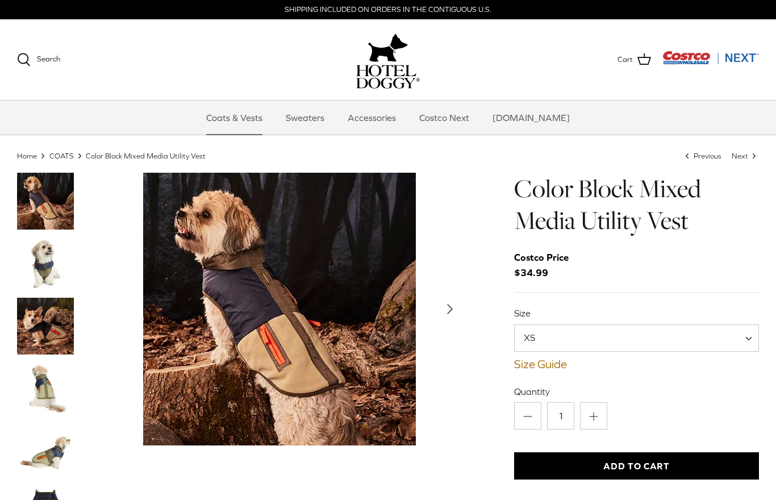
click at [636, 344] on span "XS" at bounding box center [636, 337] width 245 height 27
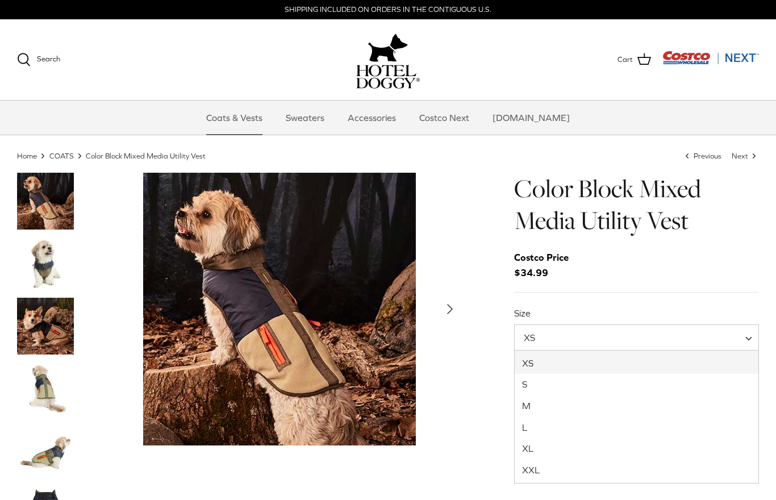
click at [294, 451] on div "Left Right" at bounding box center [239, 391] width 445 height 437
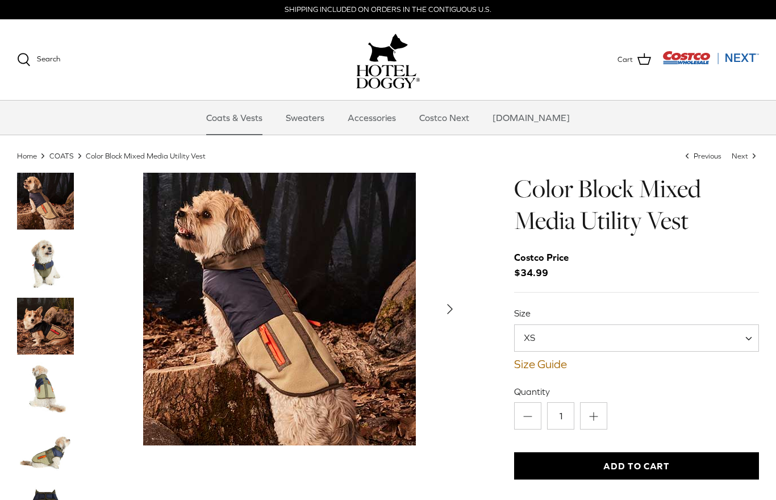
click at [41, 389] on img "Thumbnail Link" at bounding box center [45, 388] width 57 height 57
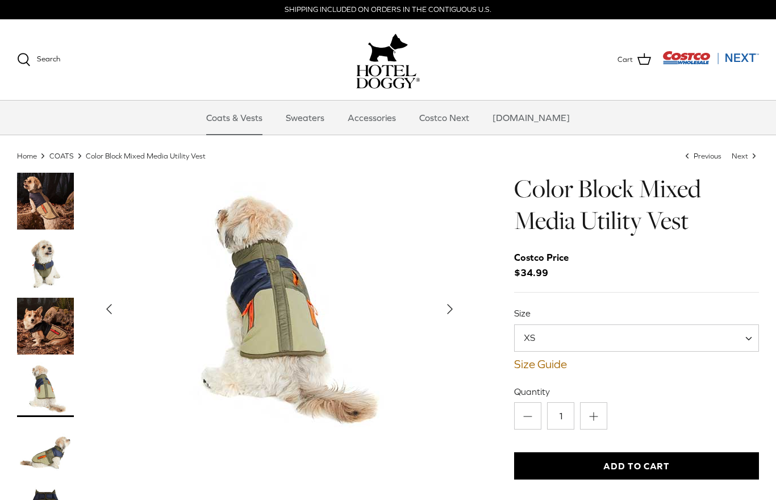
click at [58, 459] on img "Thumbnail Link" at bounding box center [45, 451] width 57 height 57
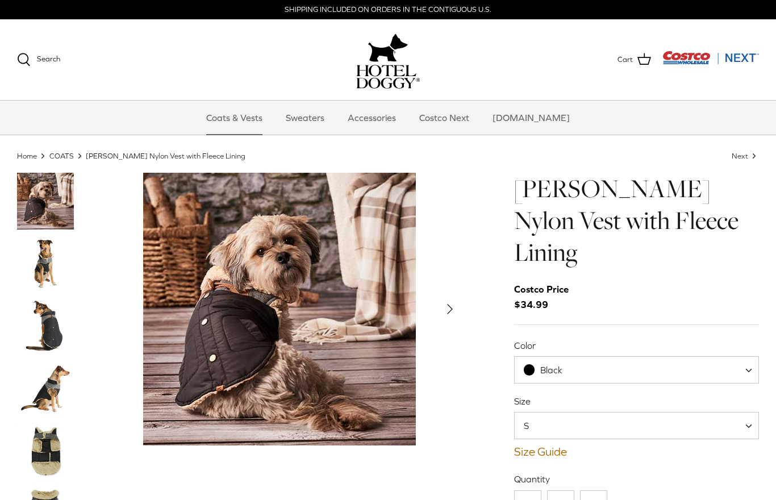
click at [607, 356] on span "Black" at bounding box center [636, 369] width 245 height 27
select select "Cranberry Red"
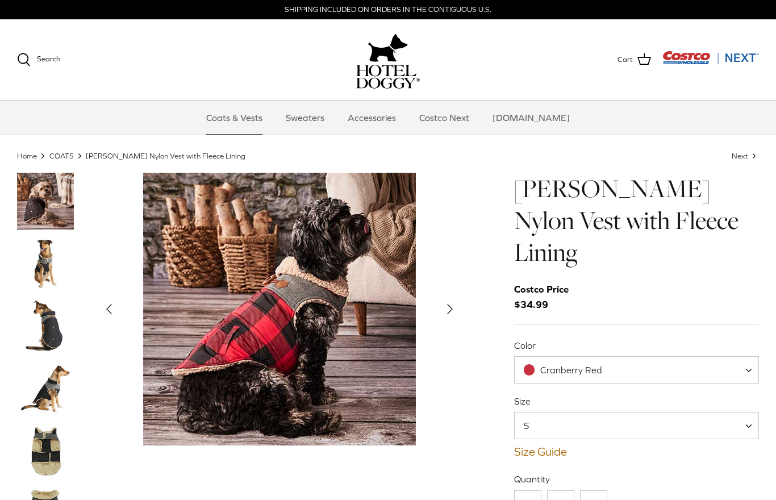
click at [51, 449] on img "Thumbnail Link" at bounding box center [45, 451] width 57 height 57
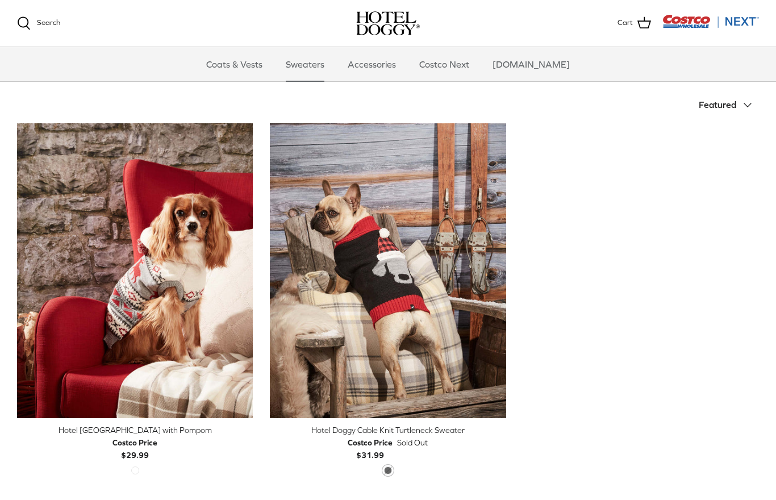
scroll to position [237, 0]
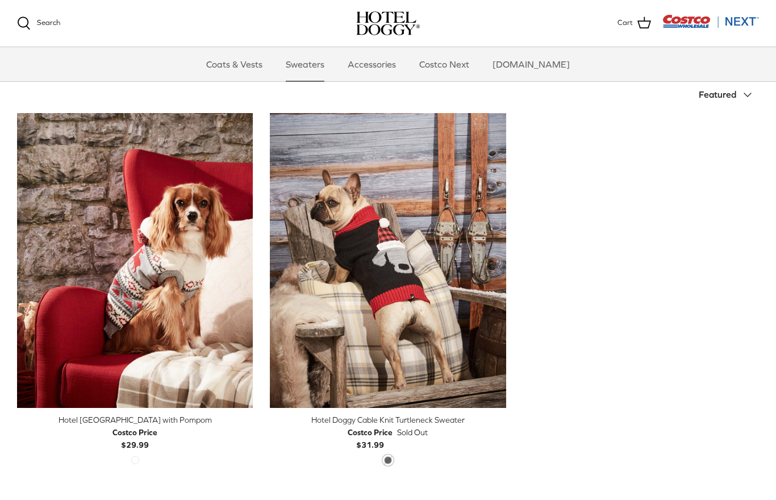
click at [388, 62] on link "Accessories" at bounding box center [371, 64] width 69 height 34
